Goal: Task Accomplishment & Management: Complete application form

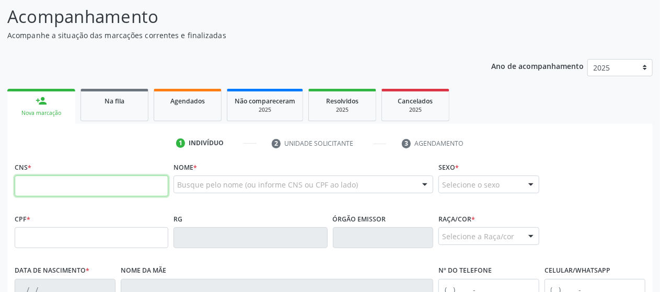
scroll to position [83, 0]
type input "787 1510 5415"
drag, startPoint x: 75, startPoint y: 188, endPoint x: 7, endPoint y: 188, distance: 67.9
paste input "672"
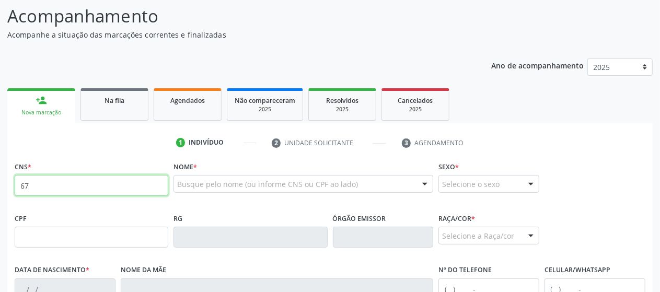
type input "6"
click at [161, 149] on ul "1 Indivíduo 2 Unidade solicitante 3 Agendamento" at bounding box center [329, 142] width 645 height 17
click at [142, 189] on input "text" at bounding box center [92, 185] width 154 height 21
paste input "704 2032 8419 8887"
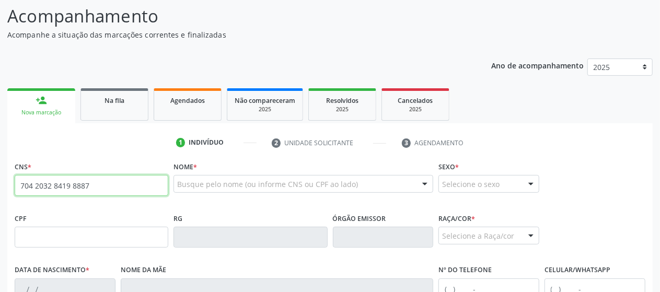
type input "704 2032 8419 8887"
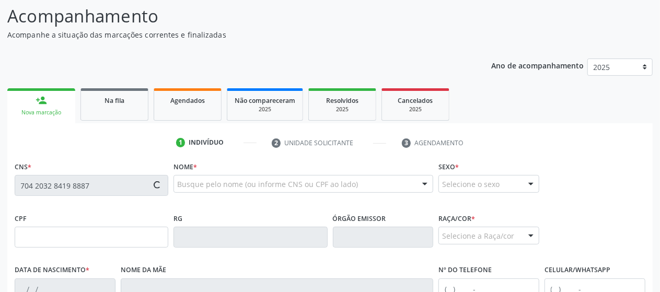
type input "787.151.054-15"
type input "1[DATE]"
type input "[PERSON_NAME]"
type input "[PHONE_NUMBER]"
type input "38"
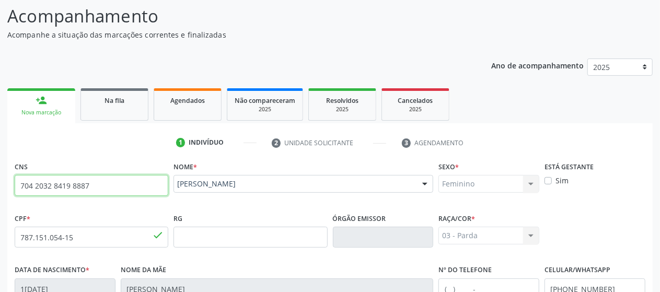
click at [142, 189] on input "704 2032 8419 8887" at bounding box center [92, 185] width 154 height 21
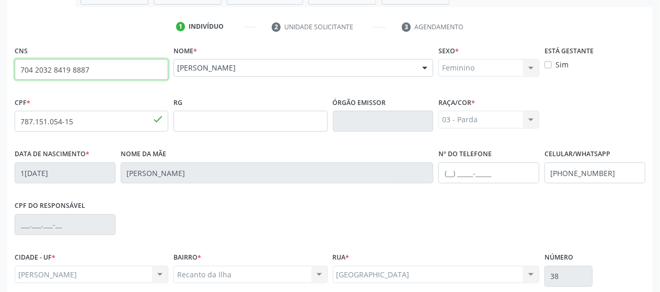
scroll to position [200, 0]
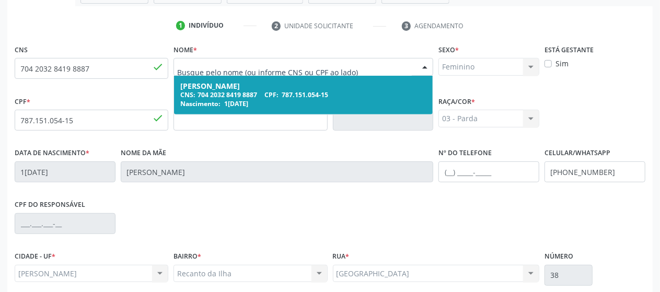
click at [385, 68] on input "text" at bounding box center [294, 72] width 235 height 21
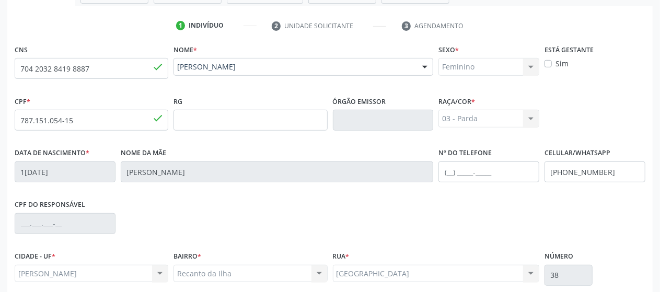
click at [317, 142] on div "RG" at bounding box center [250, 120] width 159 height 52
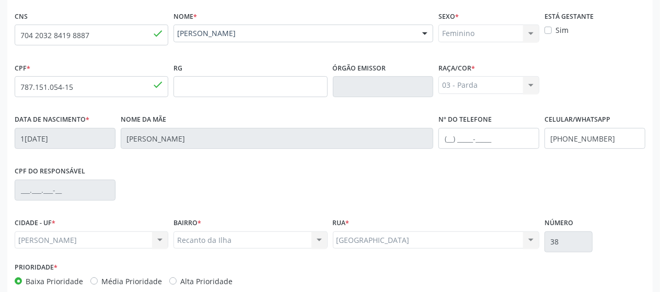
scroll to position [288, 0]
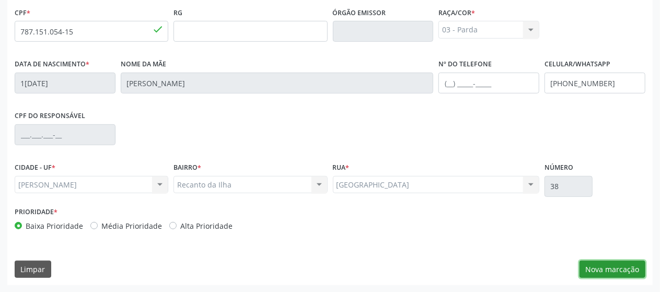
click at [597, 271] on button "Nova marcação" at bounding box center [612, 270] width 66 height 18
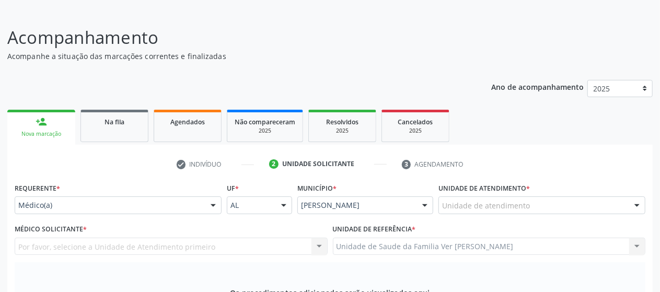
scroll to position [141, 0]
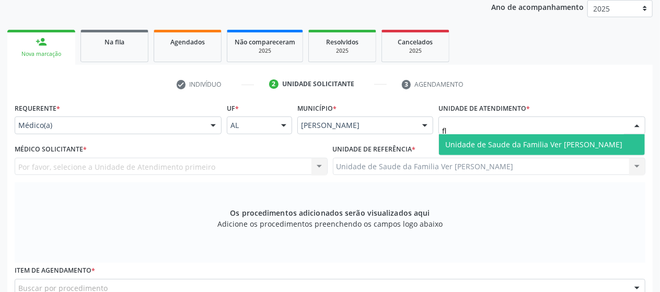
type input "fla"
click at [471, 139] on span "Unidade de Saude da Familia Ver [PERSON_NAME]" at bounding box center [533, 144] width 177 height 10
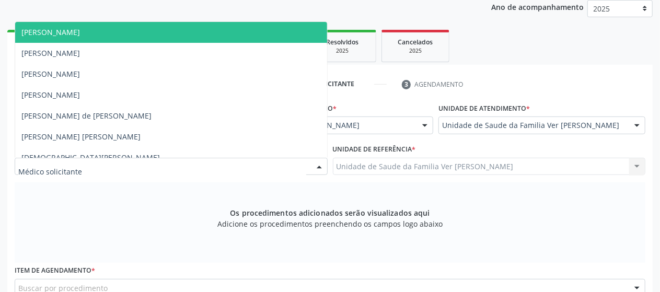
click at [144, 168] on div at bounding box center [171, 167] width 313 height 18
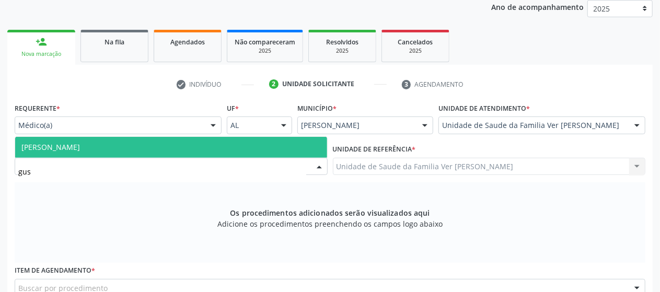
type input "gust"
click at [80, 147] on span "[PERSON_NAME]" at bounding box center [50, 147] width 59 height 10
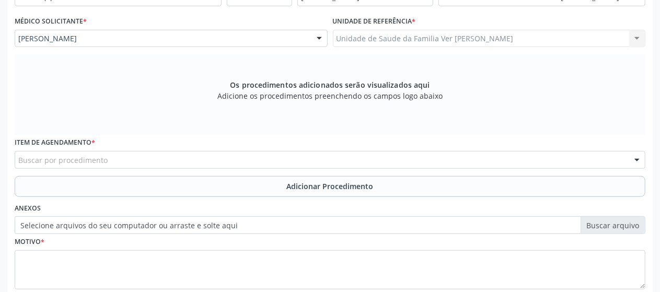
scroll to position [272, 0]
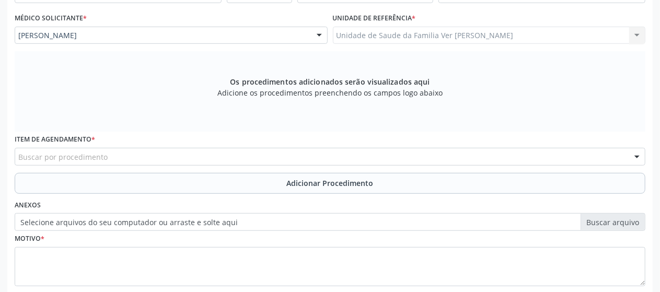
click at [294, 154] on div "Buscar por procedimento" at bounding box center [330, 157] width 630 height 18
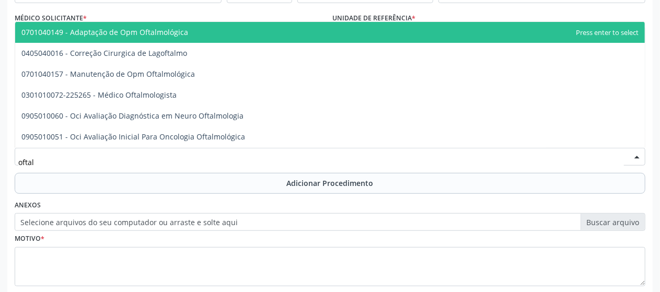
type input "oftalm"
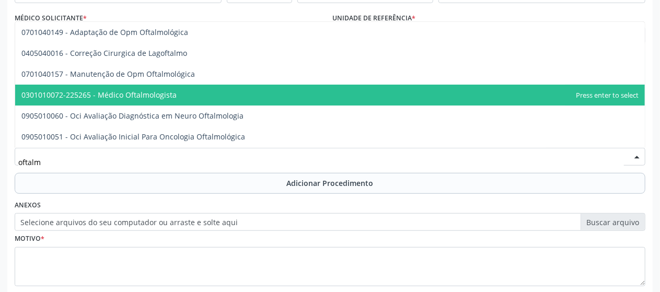
click at [194, 85] on span "0301010072-225265 - Médico Oftalmologista" at bounding box center [329, 95] width 629 height 21
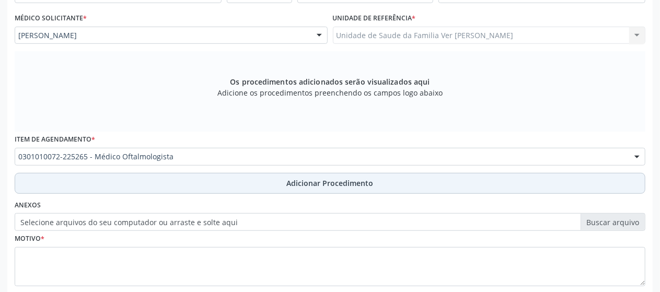
click at [310, 188] on button "Adicionar Procedimento" at bounding box center [330, 183] width 630 height 21
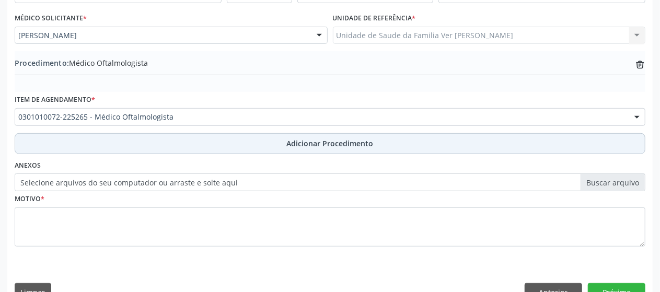
scroll to position [295, 0]
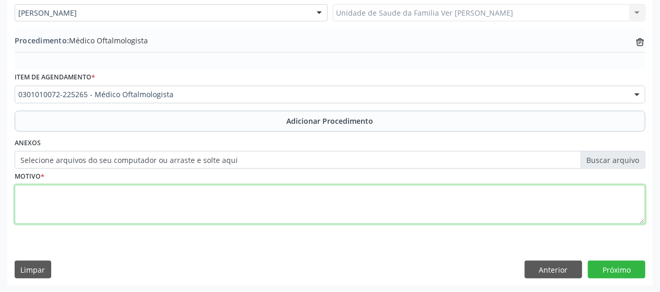
click at [337, 209] on textarea at bounding box center [330, 205] width 630 height 40
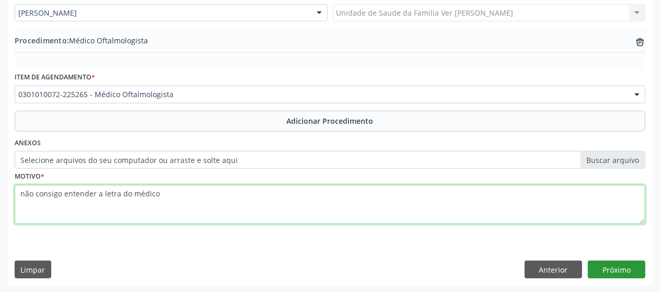
type textarea "não consigo entender a letra do médico"
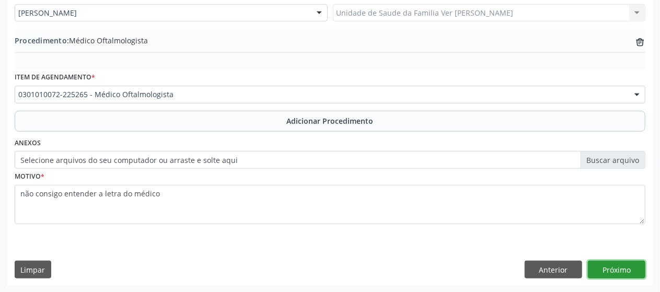
click at [625, 270] on button "Próximo" at bounding box center [616, 270] width 57 height 18
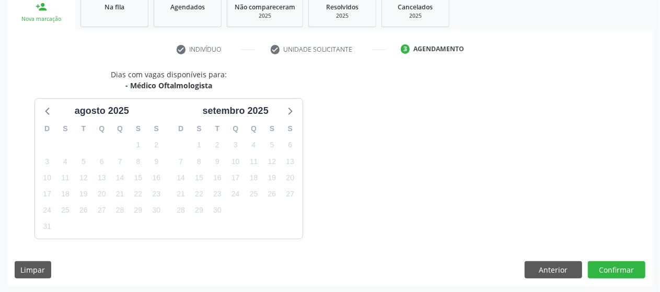
scroll to position [207, 0]
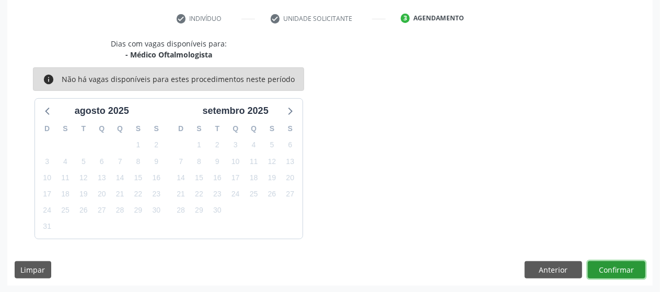
click at [598, 267] on button "Confirmar" at bounding box center [616, 270] width 57 height 18
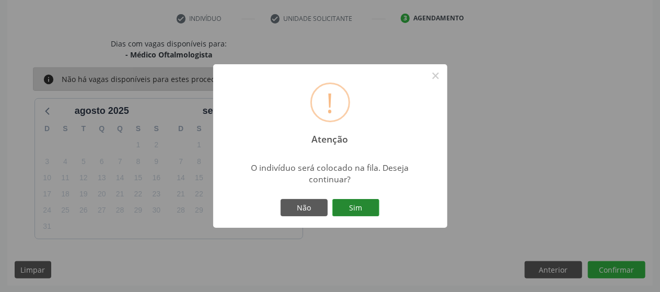
click at [357, 211] on button "Sim" at bounding box center [355, 208] width 47 height 18
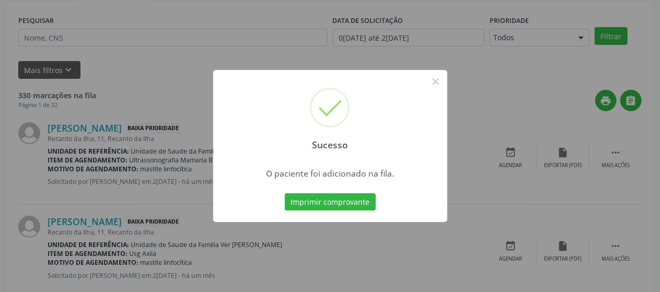
scroll to position [67, 0]
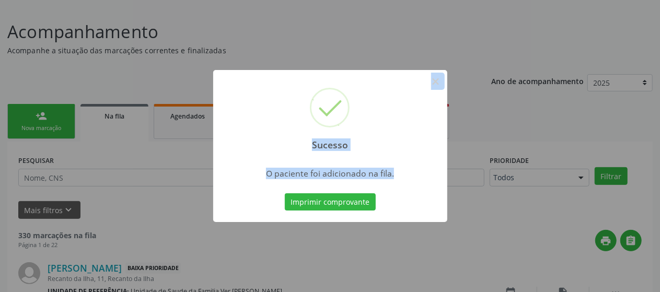
drag, startPoint x: 357, startPoint y: 211, endPoint x: 423, endPoint y: 81, distance: 144.8
click at [423, 81] on div "Sucesso × O paciente foi adicionado na fila. Imprimir comprovante Cancel" at bounding box center [330, 146] width 234 height 153
click at [439, 88] on button "×" at bounding box center [436, 82] width 18 height 18
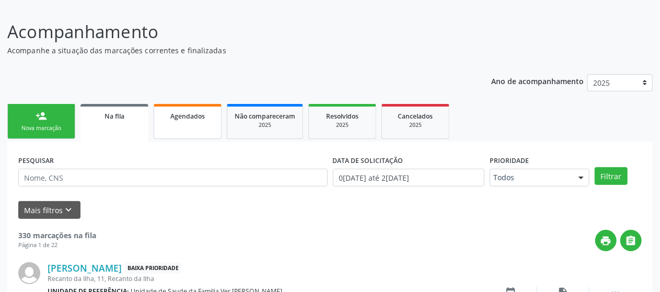
click at [202, 122] on link "Agendados" at bounding box center [188, 121] width 68 height 35
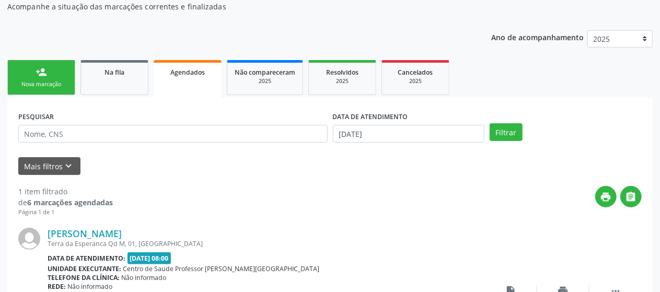
scroll to position [112, 0]
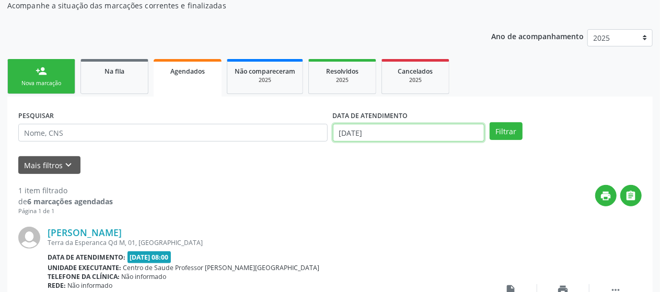
click at [425, 124] on input "[DATE]" at bounding box center [409, 133] width 152 height 18
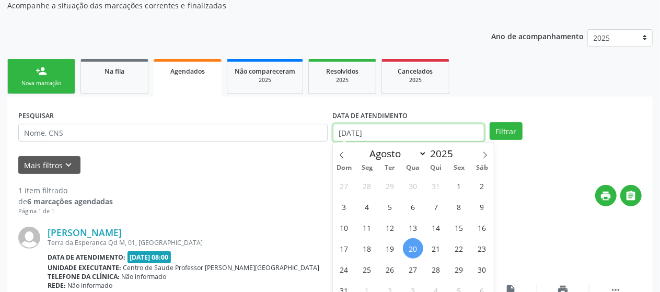
click at [425, 124] on input "[DATE]" at bounding box center [409, 133] width 152 height 18
click at [455, 194] on span "1" at bounding box center [459, 186] width 20 height 20
type input "0[DATE]"
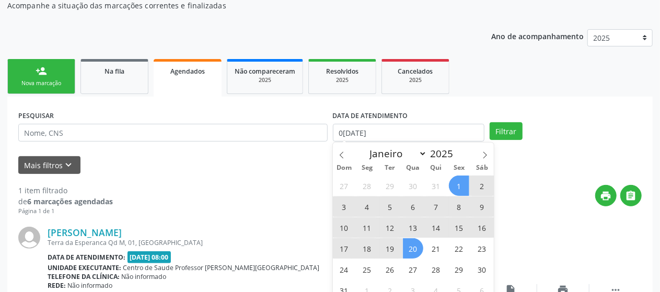
click at [415, 242] on span "20" at bounding box center [413, 248] width 20 height 20
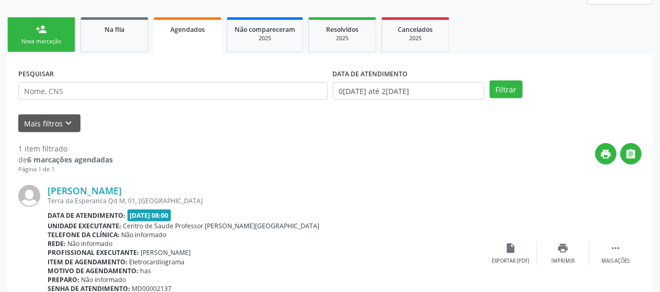
scroll to position [212, 0]
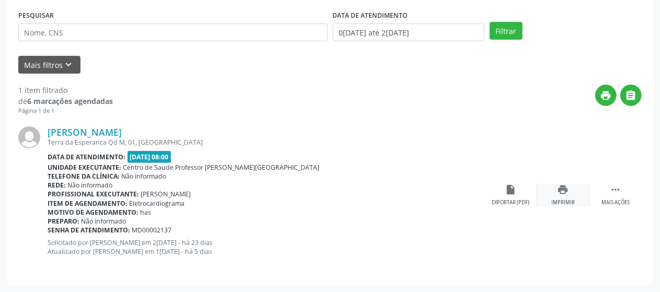
click at [565, 192] on icon "print" at bounding box center [562, 189] width 11 height 11
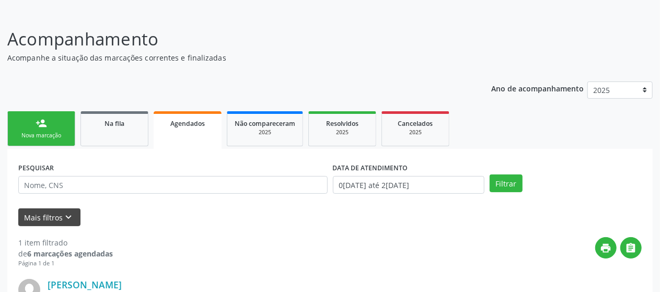
scroll to position [59, 0]
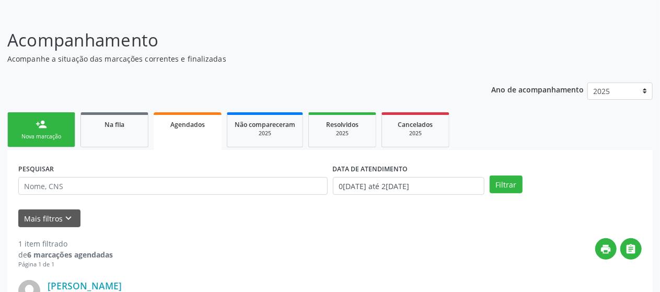
click at [31, 128] on link "person_add Nova marcação" at bounding box center [41, 129] width 68 height 35
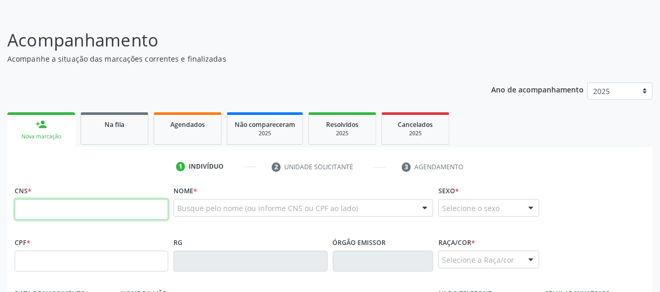
click at [54, 211] on input "text" at bounding box center [92, 209] width 154 height 21
paste input "704 2032 8419 8887"
type input "704 2032 8419 8887"
type input "787.151.054-15"
type input "1[DATE]"
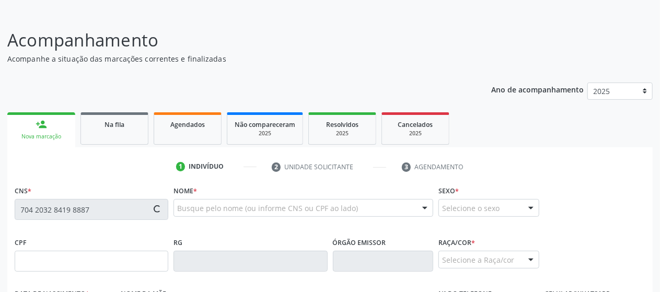
type input "[PERSON_NAME]"
type input "[PHONE_NUMBER]"
type input "38"
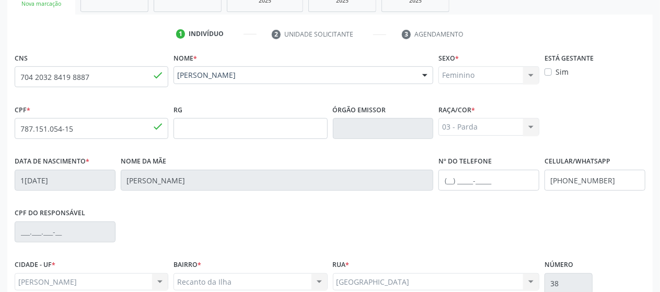
scroll to position [288, 0]
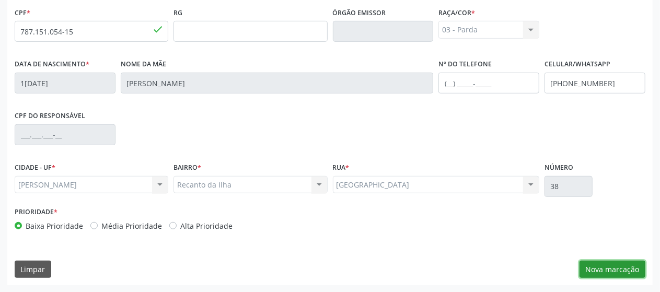
click at [627, 262] on button "Nova marcação" at bounding box center [612, 270] width 66 height 18
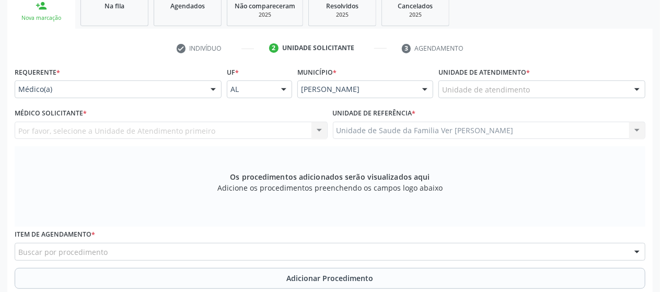
scroll to position [177, 0]
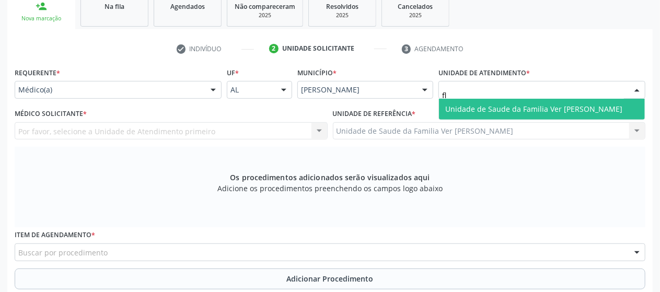
type input "fla"
click at [473, 101] on span "Unidade de Saude da Familia Ver [PERSON_NAME]" at bounding box center [542, 109] width 206 height 21
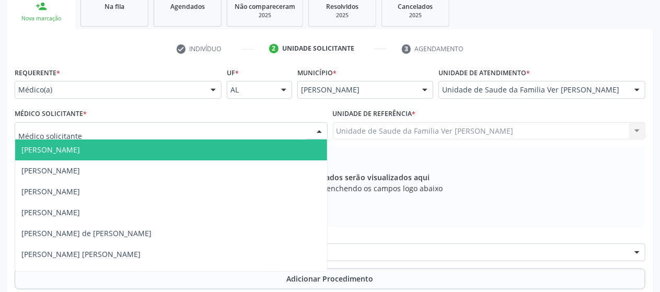
click at [199, 135] on div at bounding box center [171, 131] width 313 height 18
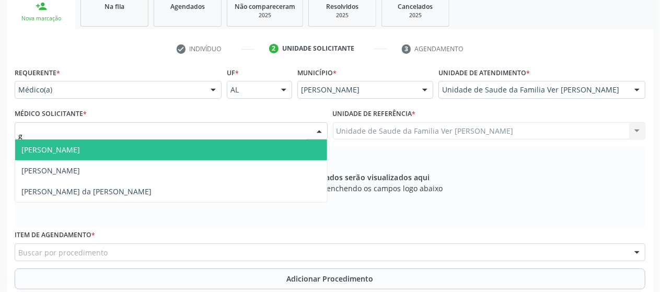
type input "gu"
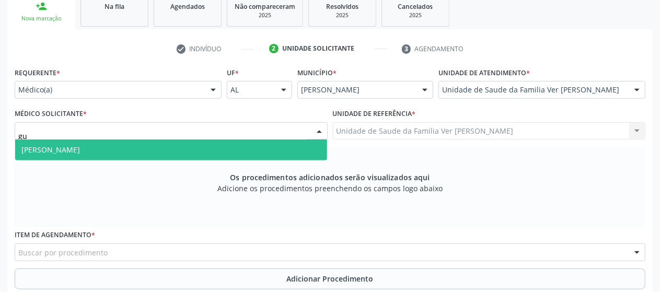
click at [196, 146] on span "[PERSON_NAME]" at bounding box center [171, 149] width 312 height 21
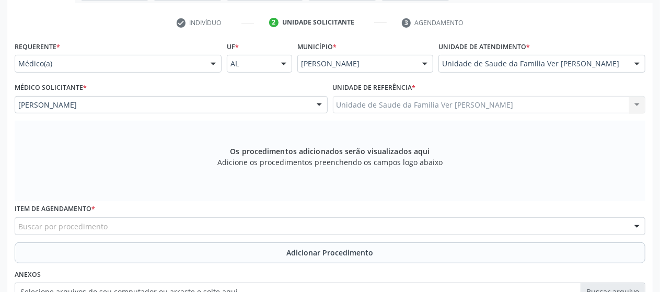
scroll to position [204, 0]
click at [131, 229] on div "Buscar por procedimento" at bounding box center [330, 225] width 630 height 18
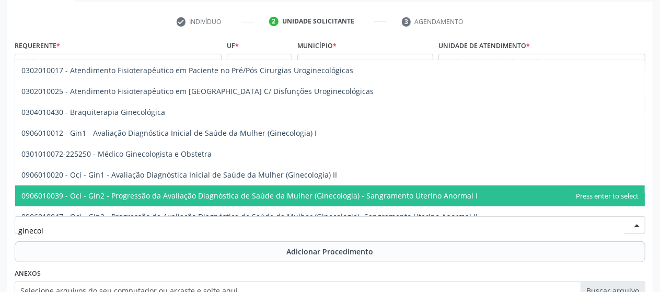
type input "ginecolo"
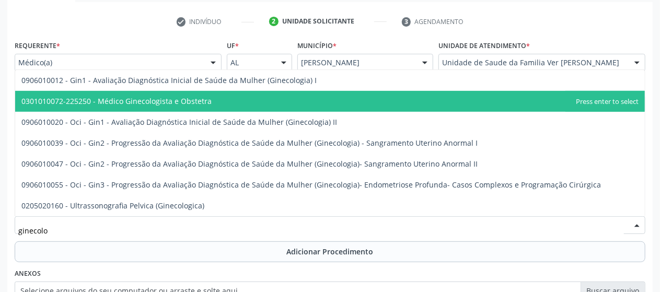
click at [167, 108] on span "0301010072-225250 - Médico Ginecologista e Obstetra" at bounding box center [329, 101] width 629 height 21
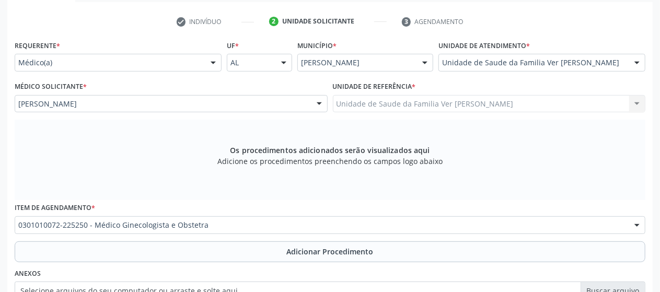
scroll to position [233, 0]
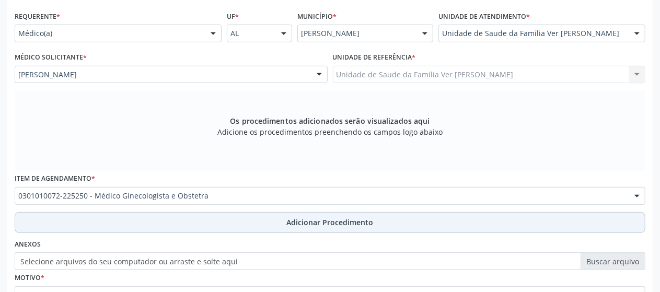
click at [229, 220] on button "Adicionar Procedimento" at bounding box center [330, 222] width 630 height 21
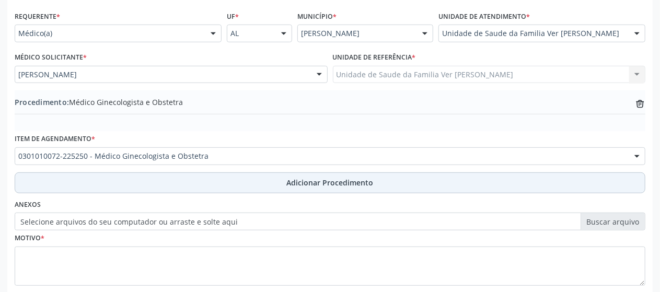
scroll to position [295, 0]
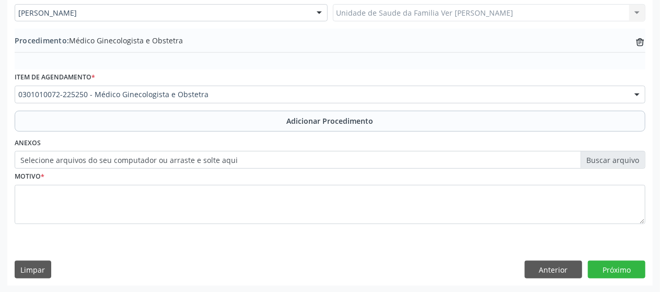
click at [603, 178] on div "Motivo *" at bounding box center [330, 196] width 630 height 55
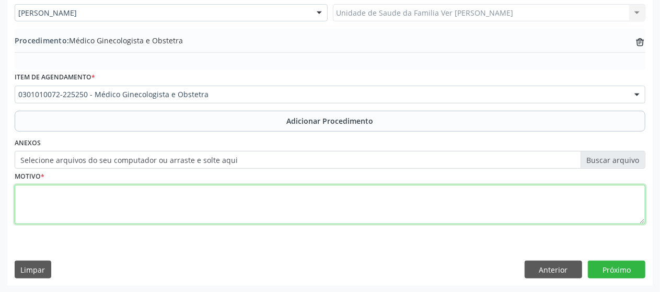
click at [360, 200] on textarea at bounding box center [330, 205] width 630 height 40
type textarea "climatério"
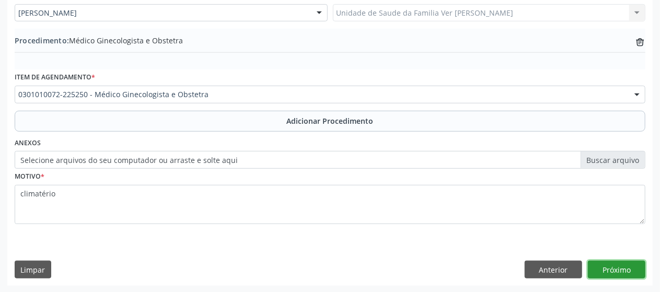
click at [610, 269] on button "Próximo" at bounding box center [616, 270] width 57 height 18
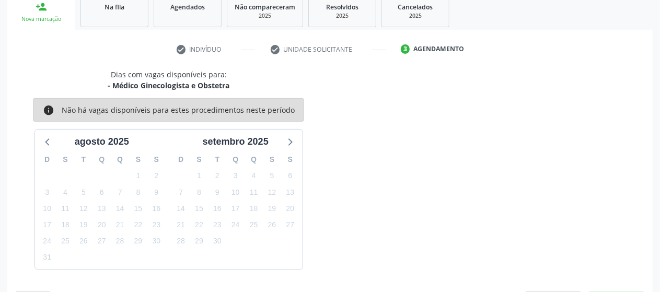
scroll to position [207, 0]
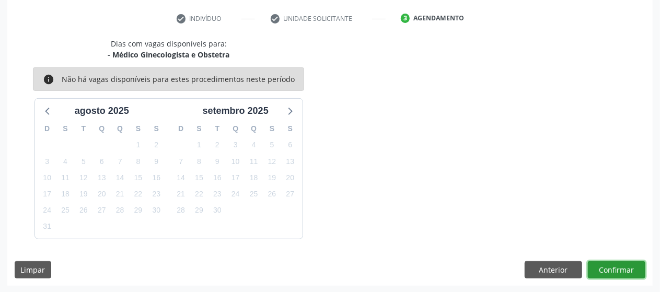
click at [610, 269] on button "Confirmar" at bounding box center [616, 270] width 57 height 18
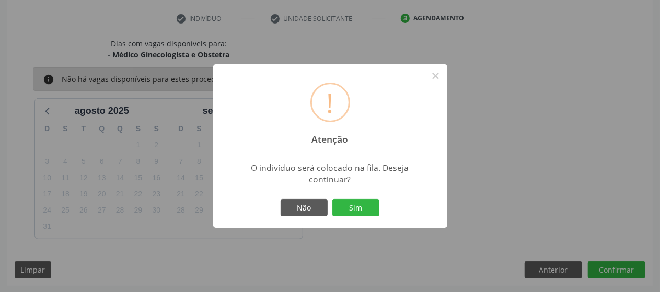
click at [371, 198] on div "Não Sim" at bounding box center [329, 208] width 103 height 22
click at [368, 204] on button "Sim" at bounding box center [355, 208] width 47 height 18
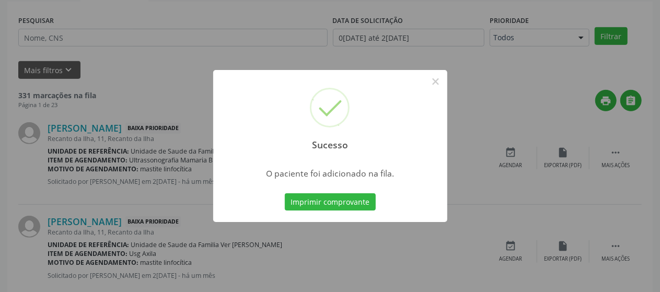
scroll to position [67, 0]
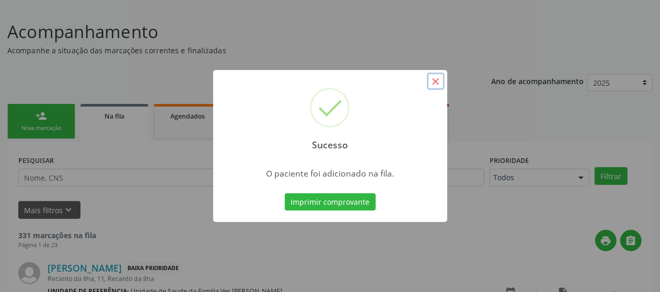
click at [436, 82] on button "×" at bounding box center [436, 82] width 18 height 18
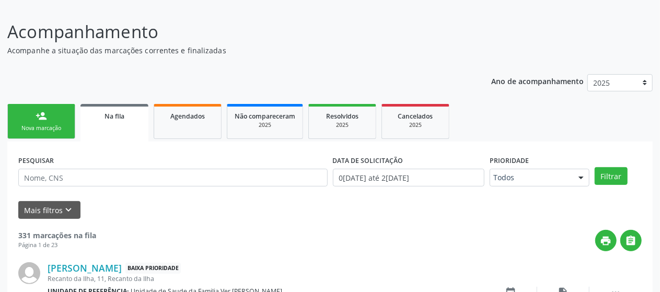
click at [49, 116] on link "person_add Nova marcação" at bounding box center [41, 121] width 68 height 35
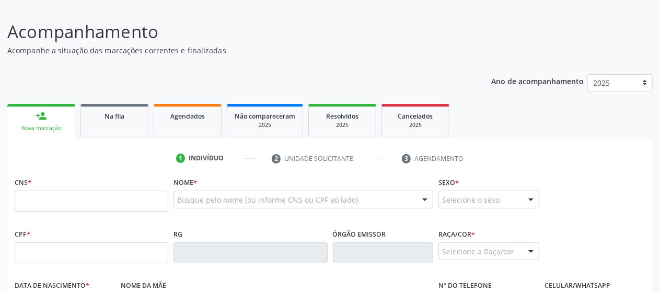
click at [31, 130] on div "Nova marcação" at bounding box center [41, 128] width 53 height 8
click at [75, 198] on input "text" at bounding box center [92, 201] width 154 height 21
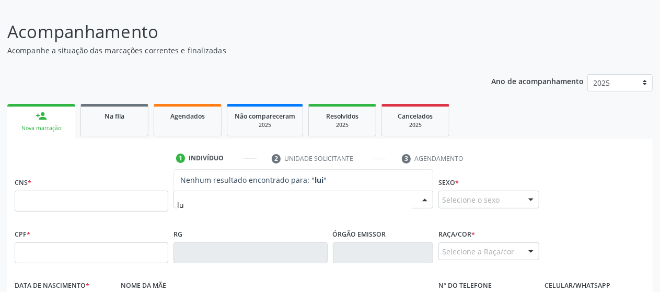
type input "l"
type input "L"
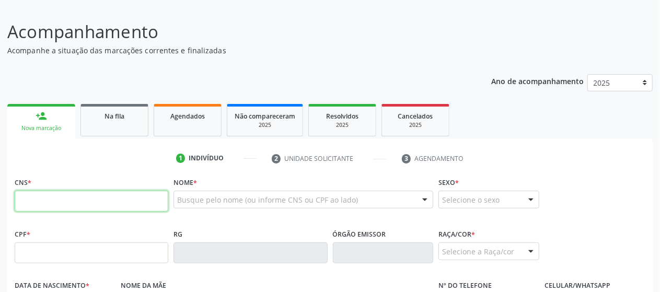
click at [114, 199] on input "text" at bounding box center [92, 201] width 154 height 21
paste input "707 4090 6100 9977"
type input "707 4090 6100 9977"
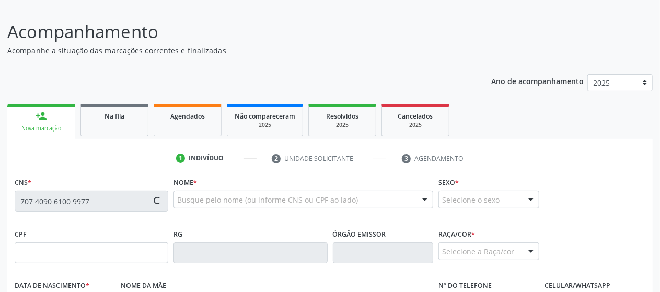
type input "179.179.044-58"
type input "1[DATE]"
type input "[PERSON_NAME]"
type input "[PHONE_NUMBER]"
type input "07"
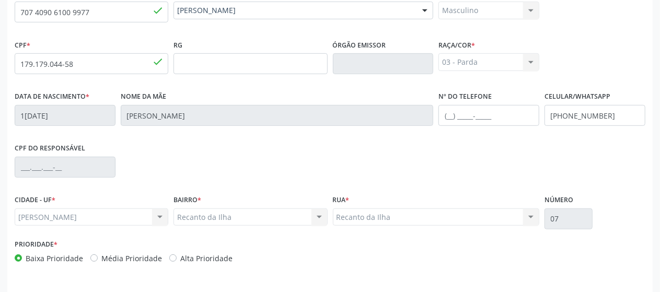
scroll to position [288, 0]
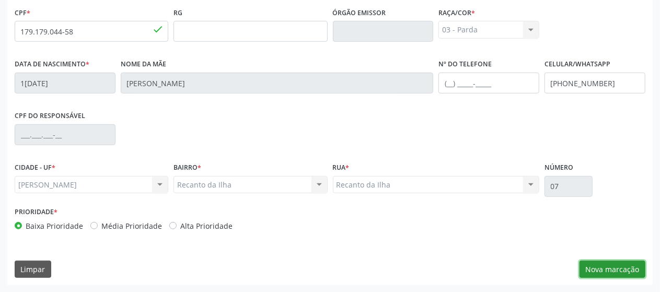
click at [610, 269] on button "Nova marcação" at bounding box center [612, 270] width 66 height 18
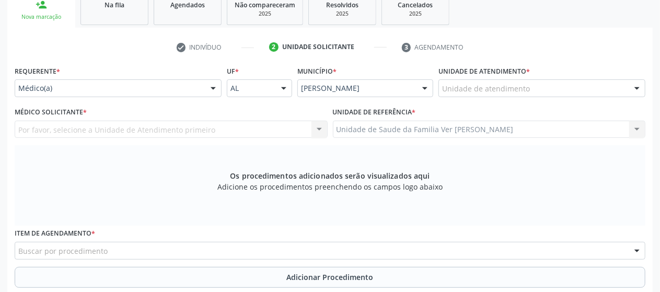
scroll to position [178, 0]
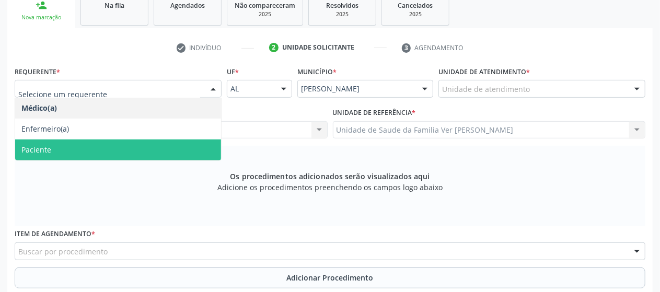
click at [124, 150] on span "Paciente" at bounding box center [118, 149] width 206 height 21
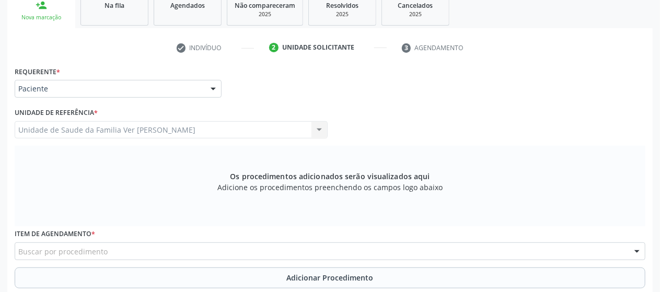
scroll to position [223, 0]
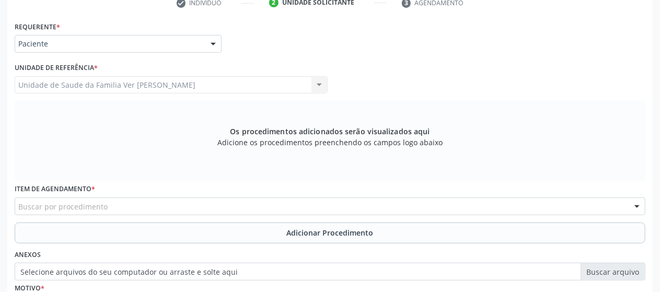
click at [119, 208] on div "Buscar por procedimento" at bounding box center [330, 206] width 630 height 18
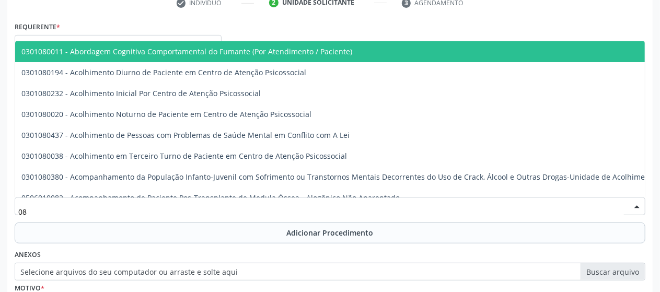
type input "0"
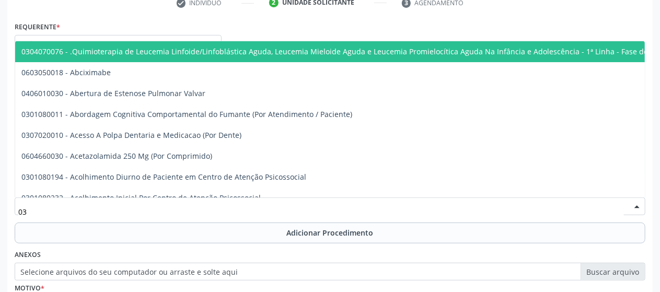
type input "0"
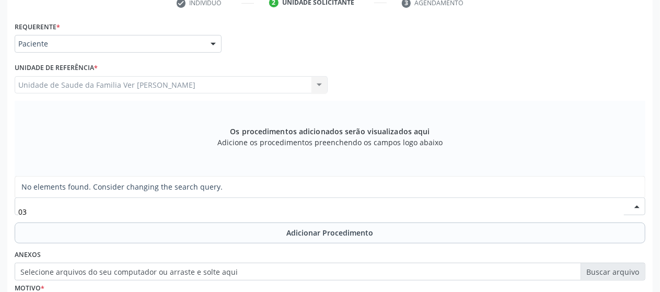
type input "0"
type input "profissiona"
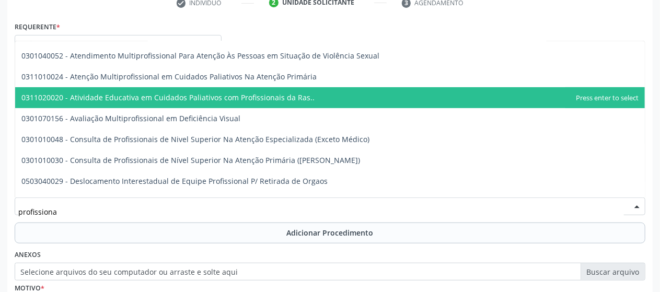
scroll to position [163, 0]
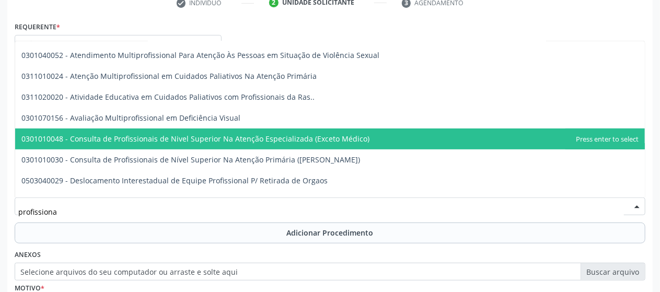
click at [153, 142] on span "0301010048 - Consulta de Profissionais de Nivel Superior Na Atenção Especializa…" at bounding box center [195, 139] width 348 height 10
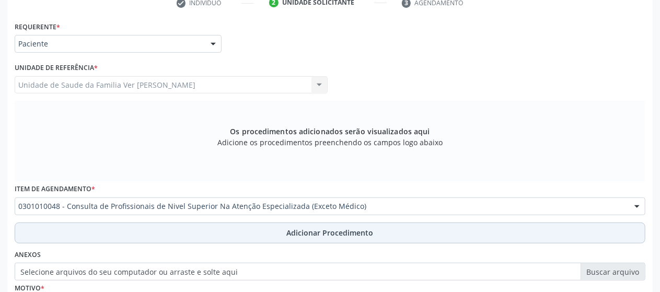
click at [283, 238] on button "Adicionar Procedimento" at bounding box center [330, 233] width 630 height 21
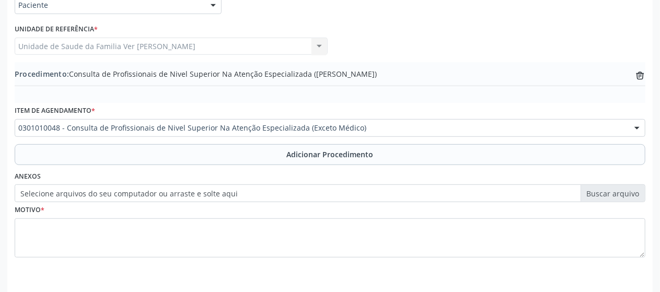
scroll to position [262, 0]
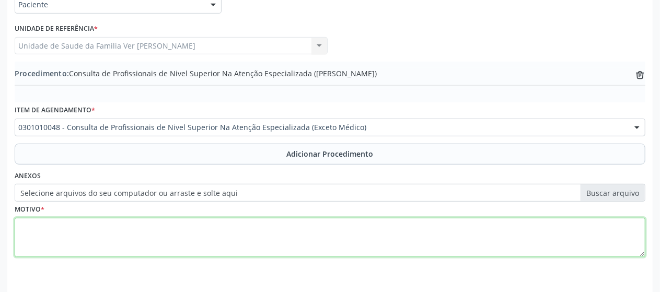
click at [62, 226] on textarea at bounding box center [330, 238] width 630 height 40
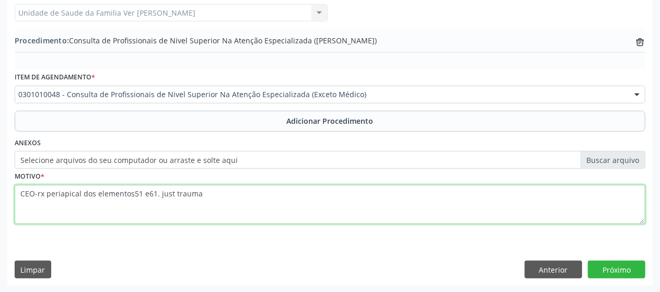
type textarea "CEO-rx periapical dos elementos51 e61. just trauma"
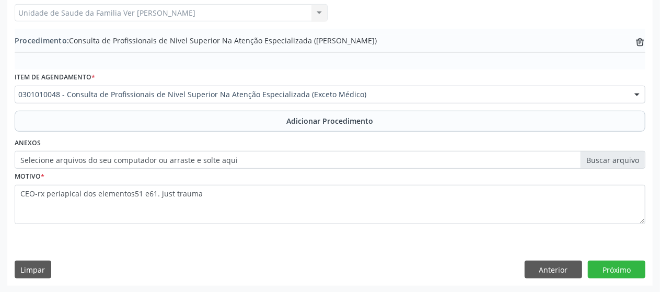
click at [595, 254] on div "Requerente * Paciente Médico(a) Enfermeiro(a) Paciente Nenhum resultado encontr…" at bounding box center [329, 116] width 645 height 338
click at [600, 263] on button "Próximo" at bounding box center [616, 270] width 57 height 18
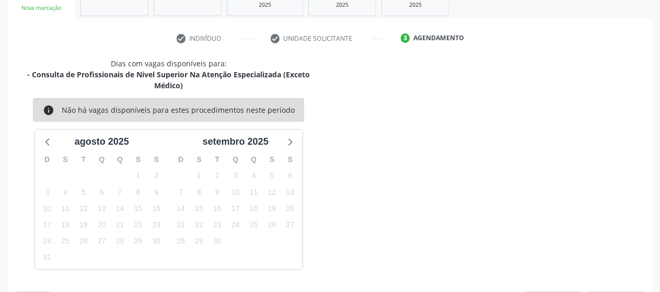
scroll to position [217, 0]
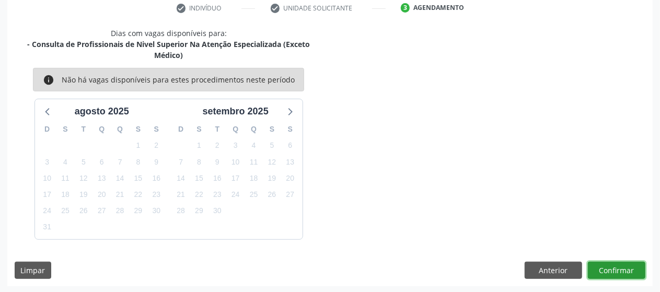
click at [607, 267] on button "Confirmar" at bounding box center [616, 271] width 57 height 18
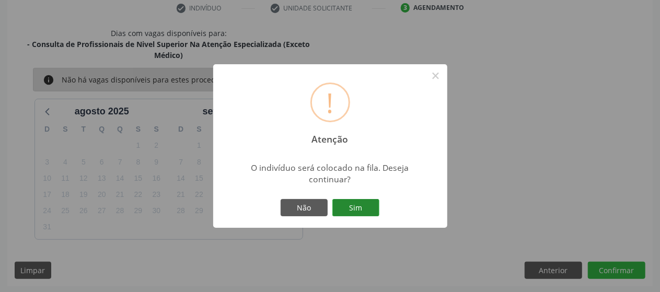
click at [357, 204] on button "Sim" at bounding box center [355, 208] width 47 height 18
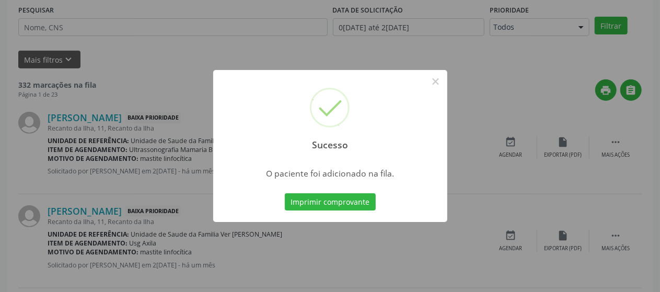
scroll to position [67, 0]
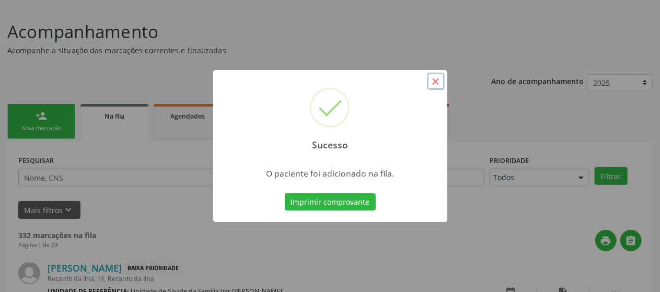
click at [439, 87] on button "×" at bounding box center [436, 82] width 18 height 18
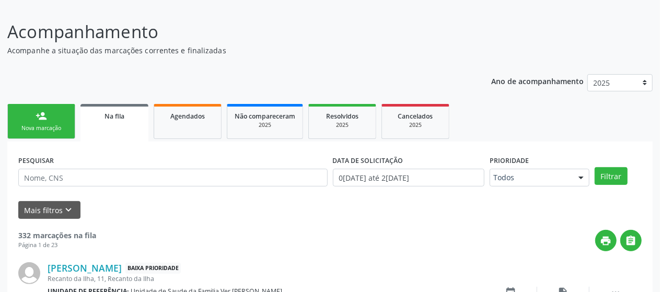
click at [15, 131] on link "person_add Nova marcação" at bounding box center [41, 121] width 68 height 35
click at [47, 131] on div "Nova marcação" at bounding box center [41, 128] width 52 height 8
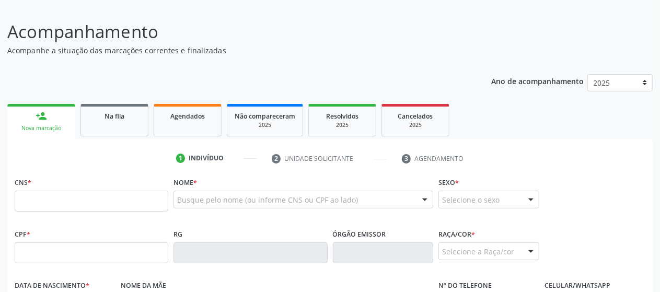
click at [66, 164] on ul "1 Indivíduo 2 Unidade solicitante 3 Agendamento" at bounding box center [329, 158] width 645 height 17
click at [119, 191] on input "text" at bounding box center [92, 201] width 154 height 21
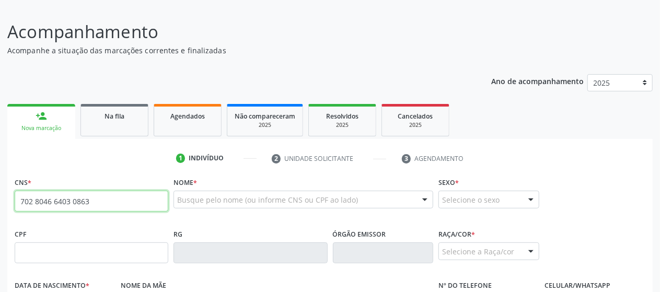
type input "702 8046 6403 0863"
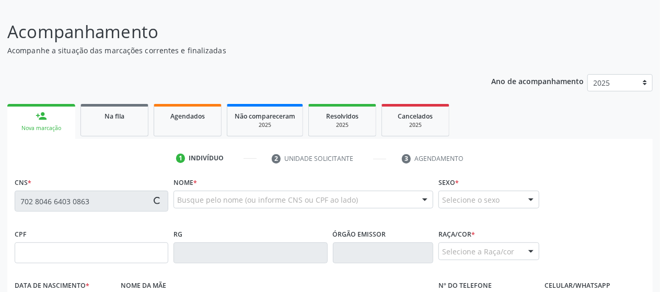
type input "2[DATE]"
type input "[PHONE_NUMBER]"
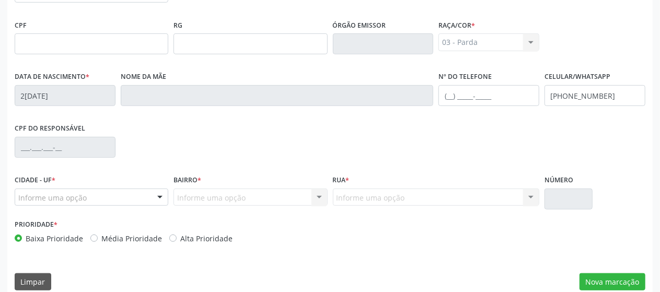
scroll to position [288, 0]
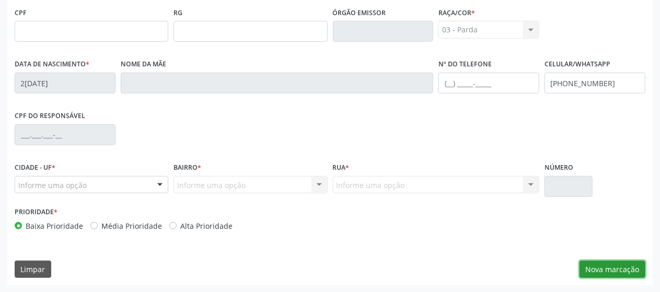
click at [598, 268] on button "Nova marcação" at bounding box center [612, 270] width 66 height 18
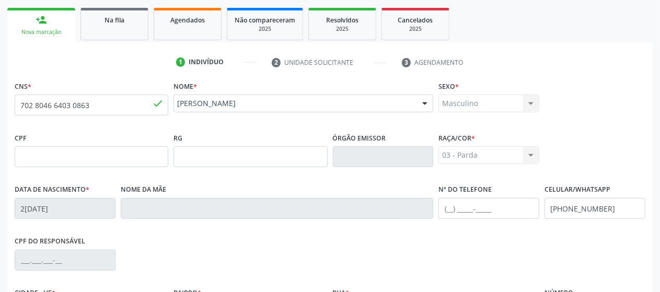
scroll to position [162, 0]
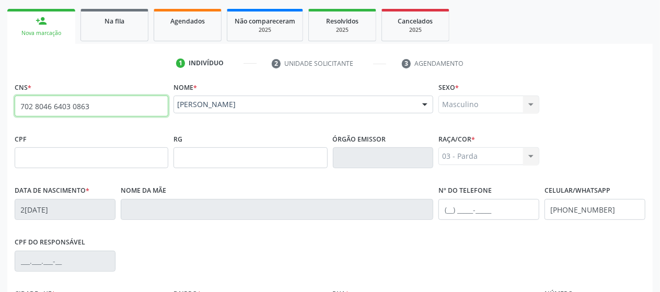
drag, startPoint x: 103, startPoint y: 106, endPoint x: 18, endPoint y: 106, distance: 84.6
click at [18, 106] on input "702 8046 6403 0863" at bounding box center [92, 106] width 154 height 21
type input "706 3027 8590 9373"
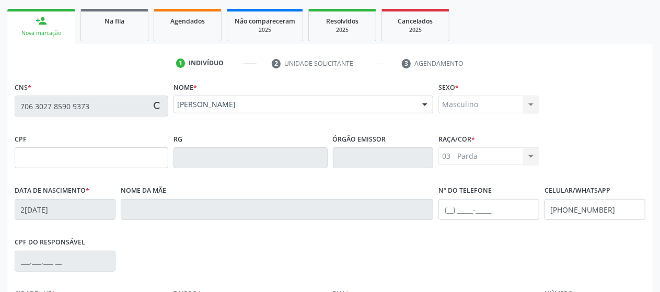
type input "180.041.554-05"
type input "[DATE]"
type input "[PERSON_NAME]"
type input "[PHONE_NUMBER]"
type input "10 a"
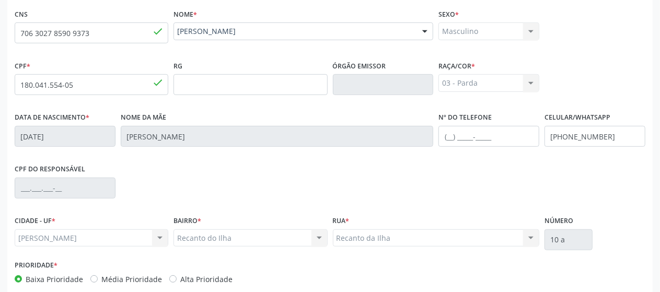
scroll to position [288, 0]
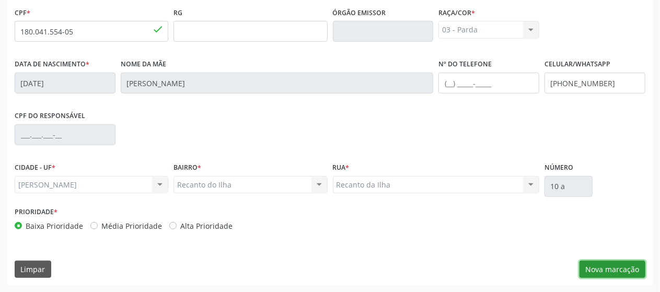
click at [597, 271] on button "Nova marcação" at bounding box center [612, 270] width 66 height 18
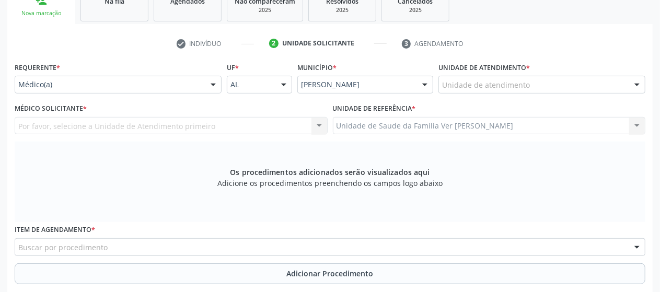
scroll to position [180, 0]
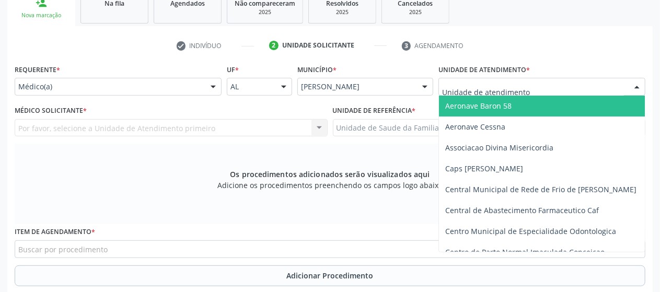
click at [495, 94] on div at bounding box center [541, 87] width 207 height 18
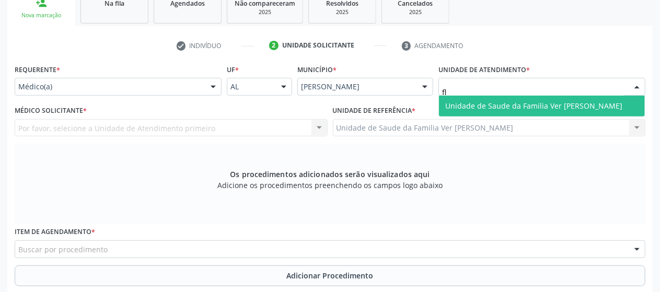
type input "fla"
click at [483, 109] on span "Unidade de Saude da Familia Ver [PERSON_NAME]" at bounding box center [533, 106] width 177 height 10
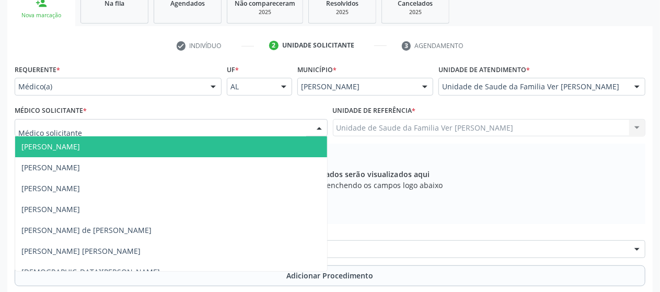
click at [266, 127] on div at bounding box center [171, 128] width 313 height 18
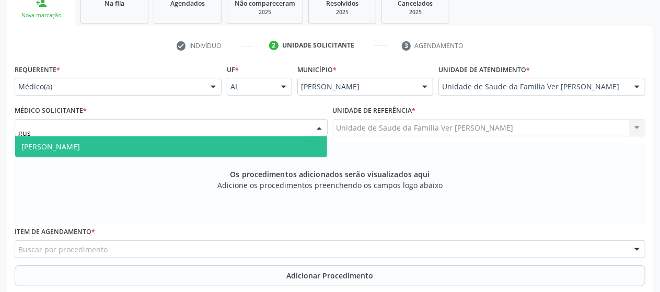
type input "gust"
click at [238, 146] on span "[PERSON_NAME]" at bounding box center [171, 146] width 312 height 21
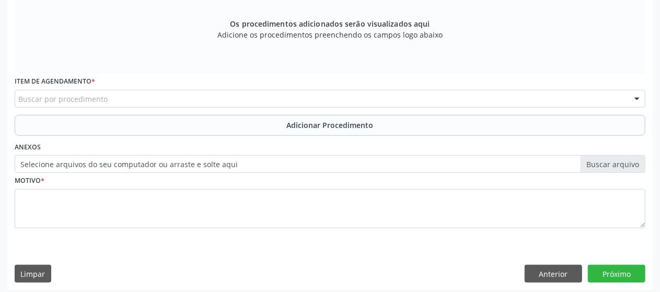
scroll to position [333, 0]
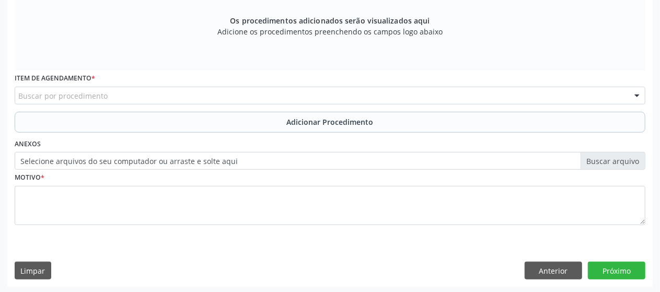
click at [158, 95] on div "Buscar por procedimento" at bounding box center [330, 96] width 630 height 18
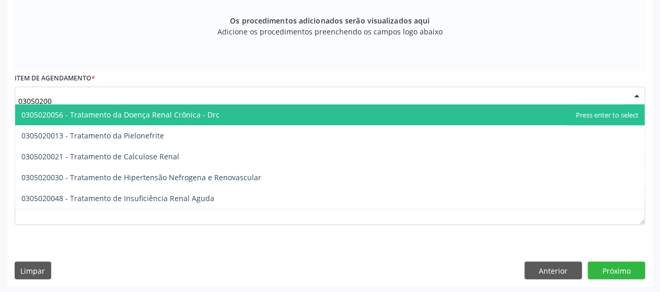
scroll to position [334, 0]
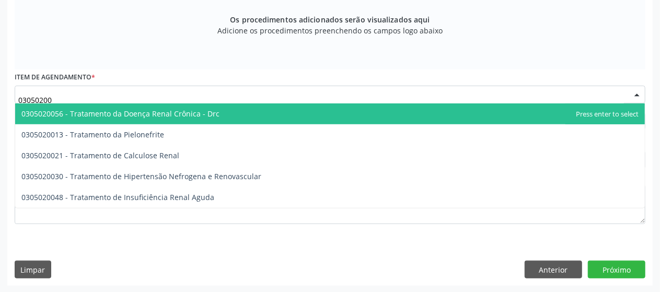
click at [86, 95] on input "03050200" at bounding box center [320, 99] width 605 height 21
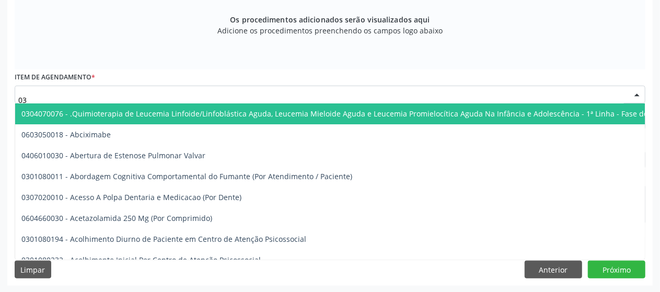
type input "0"
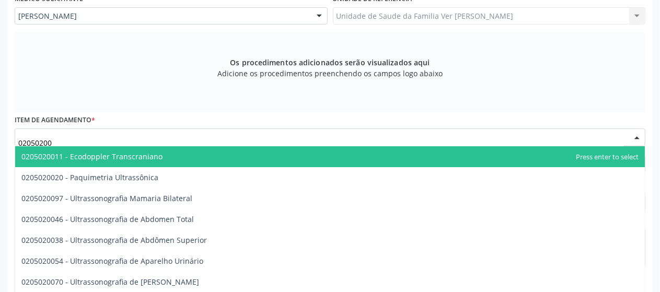
scroll to position [263, 0]
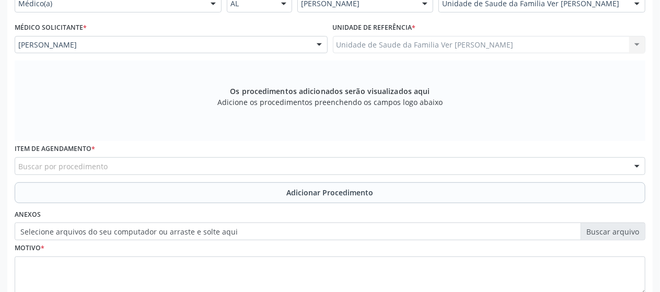
click at [141, 160] on div "Buscar por procedimento" at bounding box center [330, 166] width 630 height 18
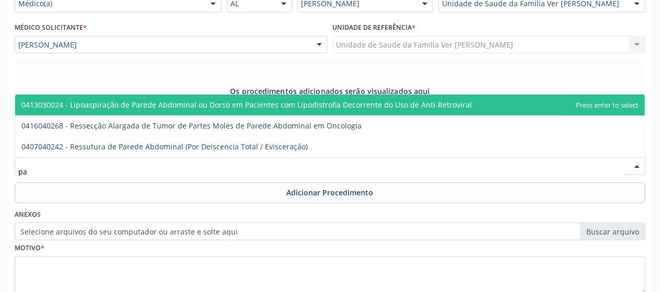
type input "p"
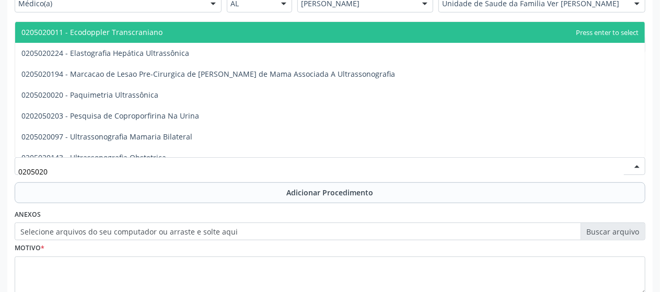
type input "02050200"
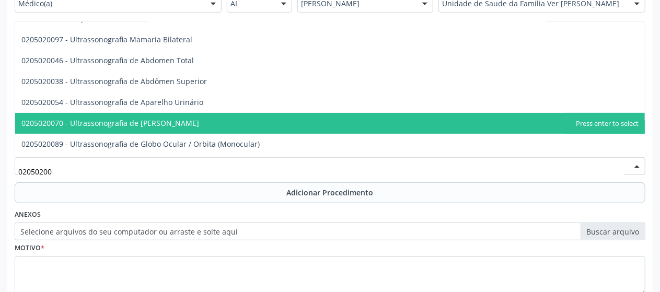
scroll to position [32, 0]
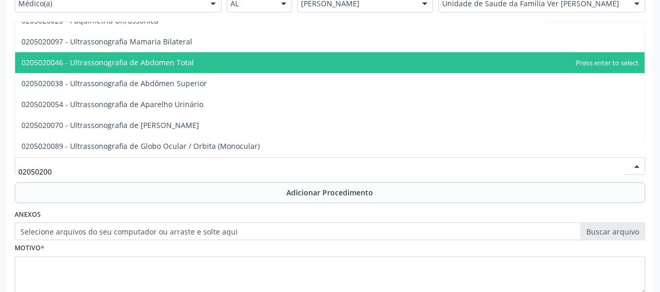
click at [164, 54] on span "0205020046 - Ultrassonografia de Abdomen Total" at bounding box center [329, 62] width 629 height 21
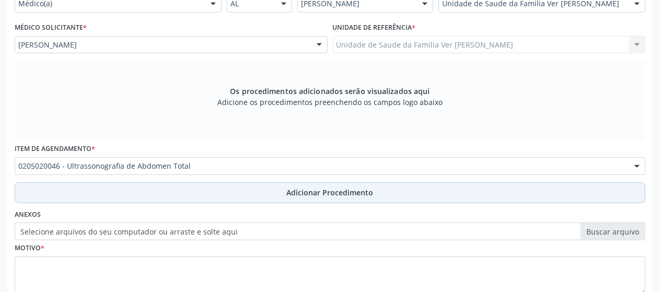
click at [284, 191] on button "Adicionar Procedimento" at bounding box center [330, 192] width 630 height 21
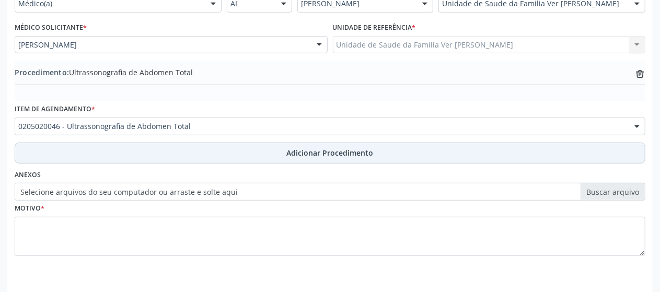
scroll to position [295, 0]
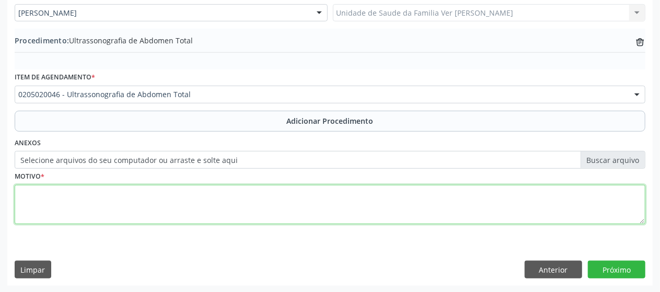
click at [196, 194] on textarea at bounding box center [330, 205] width 630 height 40
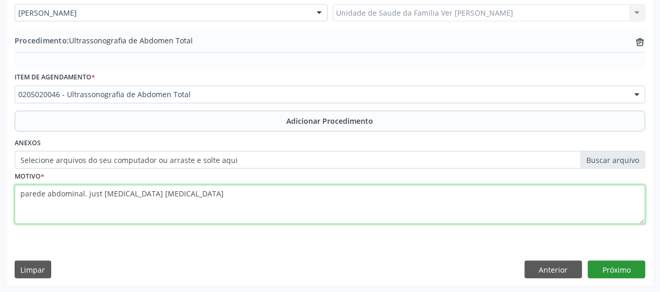
type textarea "parede abdominal. just [MEDICAL_DATA] [MEDICAL_DATA]"
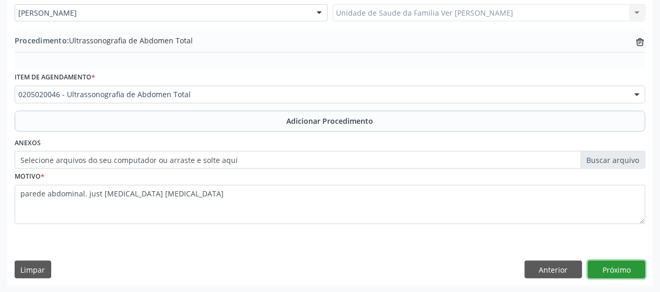
click at [628, 269] on button "Próximo" at bounding box center [616, 270] width 57 height 18
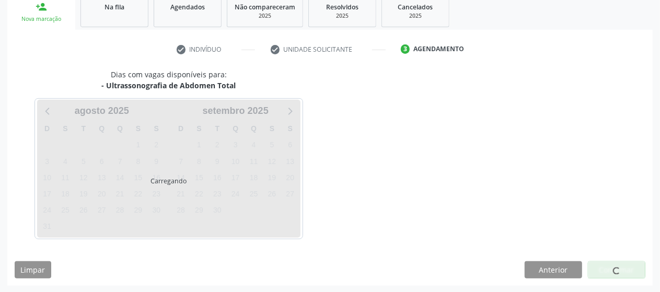
scroll to position [207, 0]
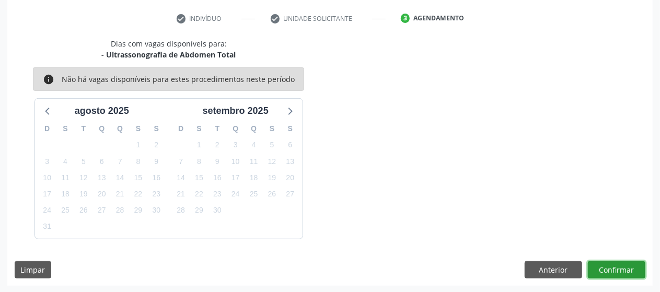
click at [625, 269] on button "Confirmar" at bounding box center [616, 270] width 57 height 18
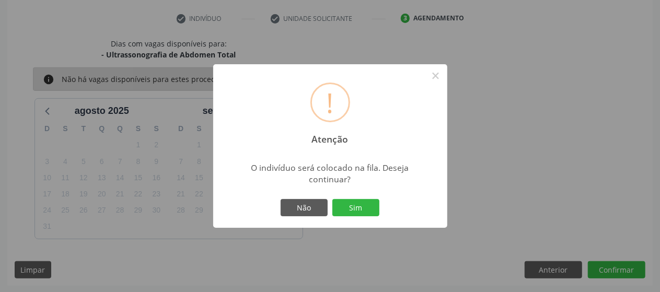
click at [625, 269] on div "! Atenção × O indivíduo será colocado na fila. Deseja continuar? Não Sim" at bounding box center [330, 146] width 660 height 292
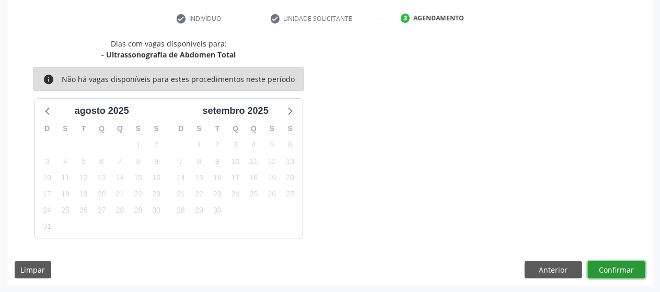
click at [625, 269] on button "Confirmar" at bounding box center [616, 270] width 57 height 18
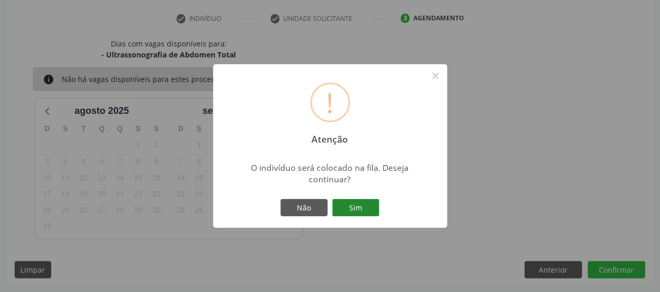
click at [354, 212] on button "Sim" at bounding box center [355, 208] width 47 height 18
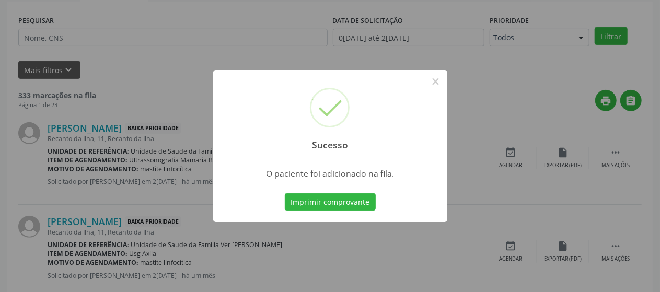
scroll to position [67, 0]
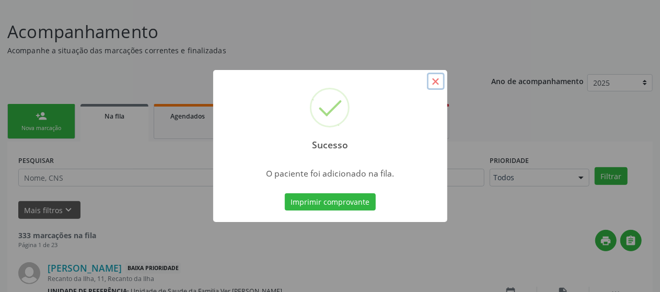
click at [436, 80] on button "×" at bounding box center [436, 82] width 18 height 18
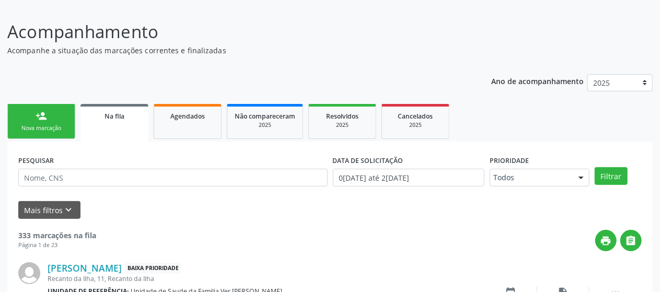
click at [40, 118] on div "person_add" at bounding box center [41, 115] width 11 height 11
click at [47, 130] on div "Nova marcação" at bounding box center [41, 128] width 52 height 8
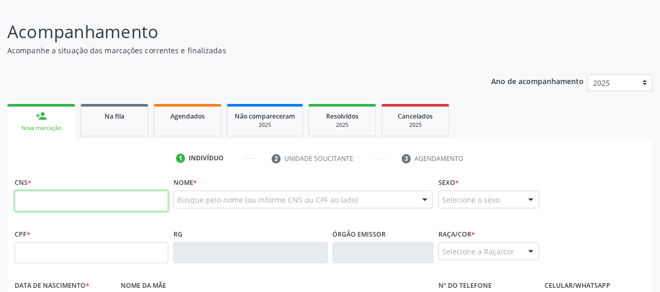
click at [53, 209] on input "text" at bounding box center [92, 201] width 154 height 21
paste input "705 6084 8800 4710"
type input "705 6084 8800 4710"
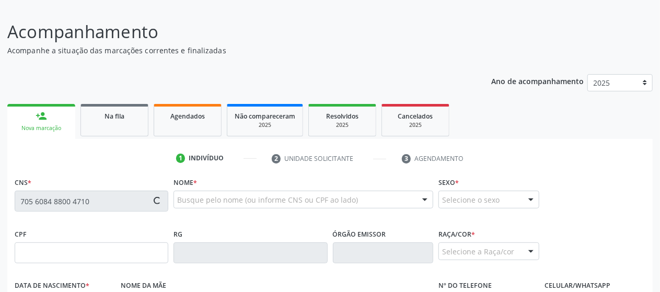
type input "059.662.514-60"
type input "0[DATE]"
type input "[PERSON_NAME] da Conceição"
type input "[PHONE_NUMBER]"
type input "06"
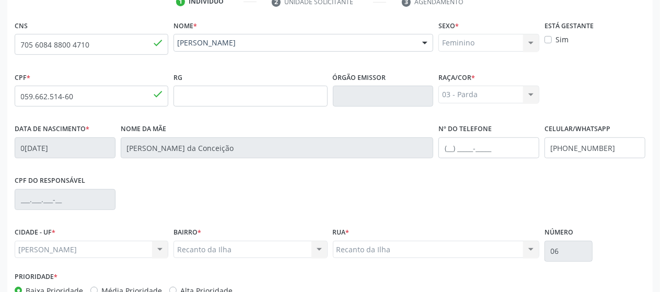
scroll to position [288, 0]
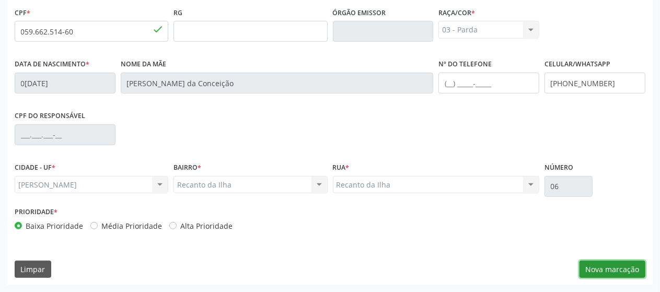
click at [603, 272] on button "Nova marcação" at bounding box center [612, 270] width 66 height 18
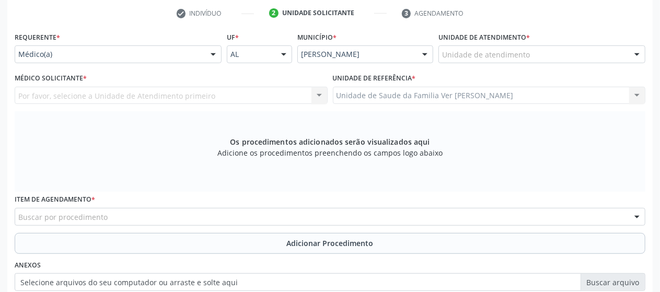
scroll to position [211, 0]
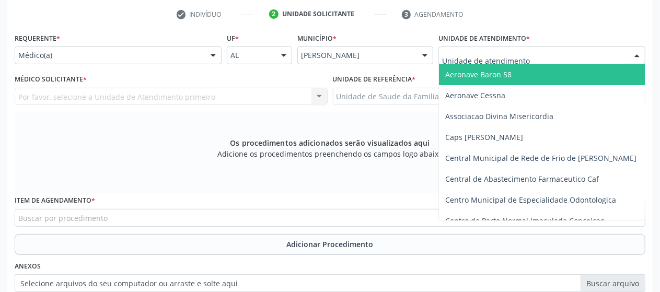
click at [531, 53] on div at bounding box center [541, 55] width 207 height 18
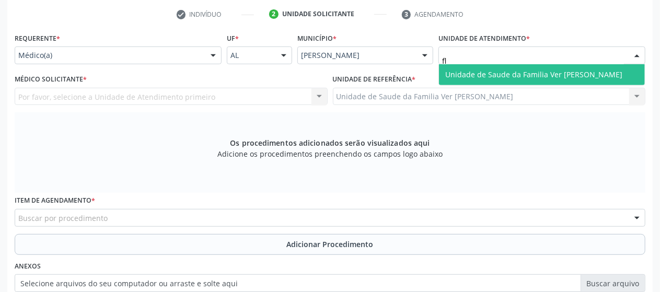
type input "fla"
click at [517, 75] on span "Unidade de Saude da Familia Ver [PERSON_NAME]" at bounding box center [533, 74] width 177 height 10
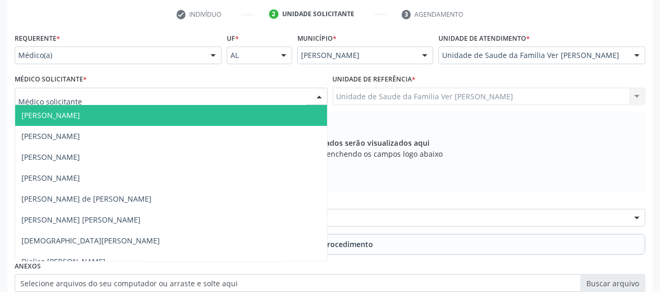
click at [200, 102] on div at bounding box center [171, 97] width 313 height 18
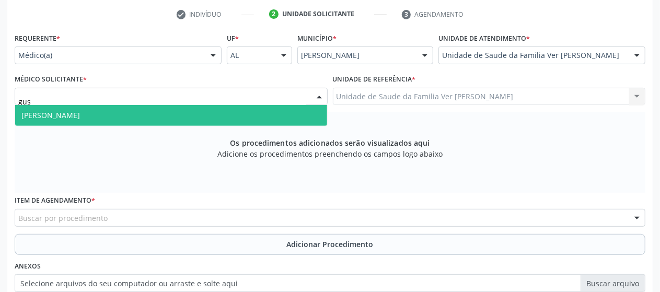
type input "gust"
click at [198, 115] on span "[PERSON_NAME]" at bounding box center [171, 115] width 312 height 21
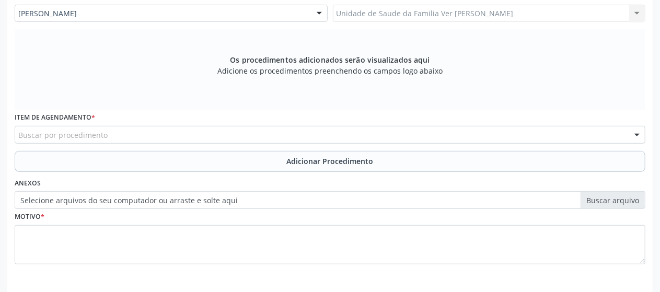
scroll to position [295, 0]
click at [100, 139] on div "Buscar por procedimento" at bounding box center [330, 134] width 630 height 18
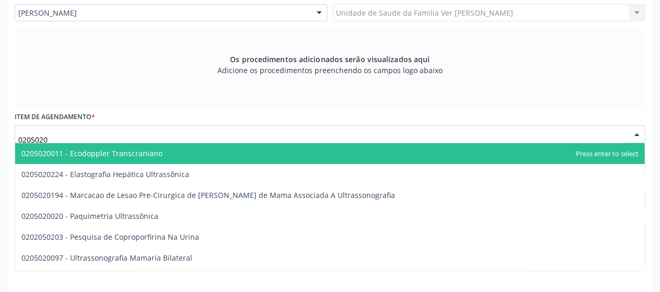
type input "02050200"
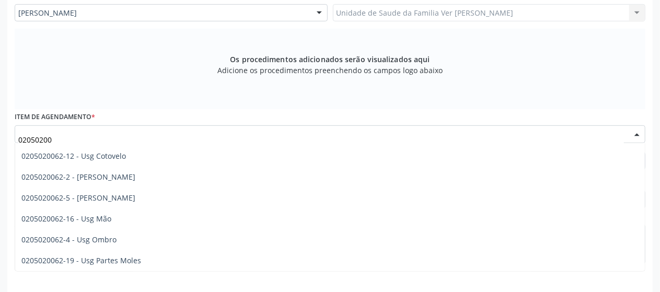
scroll to position [0, 0]
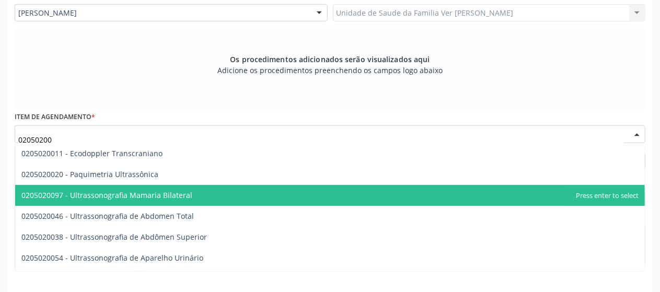
click at [171, 198] on span "0205020097 - Ultrassonografia Mamaria Bilateral" at bounding box center [106, 195] width 171 height 10
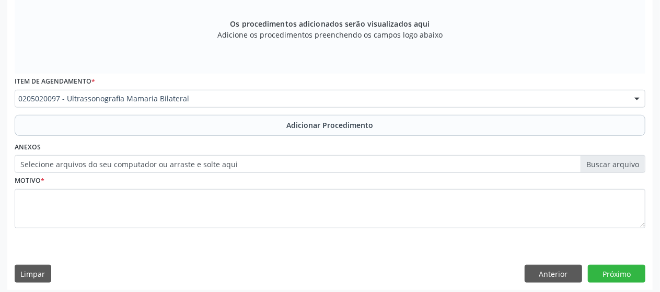
scroll to position [334, 0]
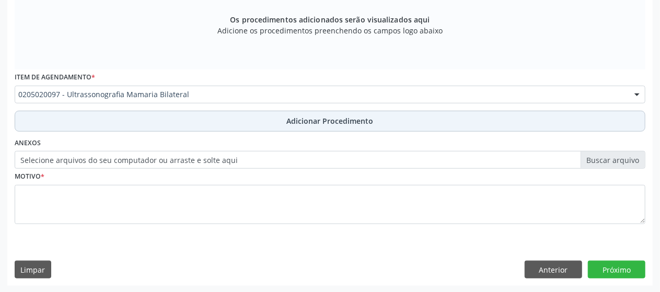
click at [355, 120] on span "Adicionar Procedimento" at bounding box center [330, 120] width 87 height 11
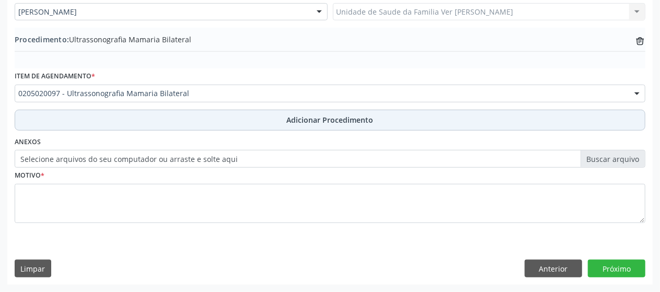
scroll to position [294, 0]
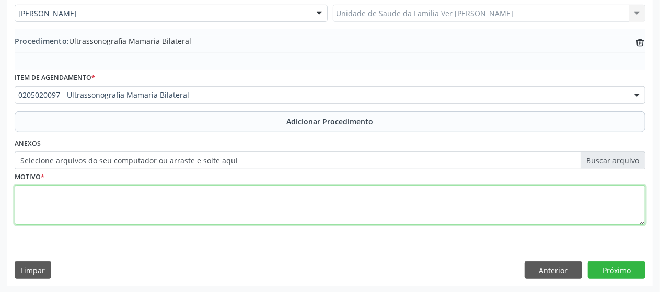
click at [219, 196] on textarea at bounding box center [330, 205] width 630 height 40
type textarea "a"
type textarea "mamografia"
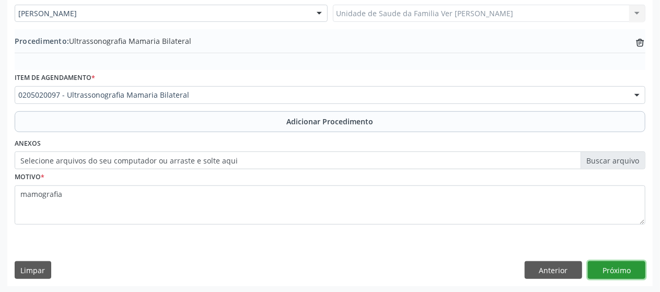
click at [637, 273] on button "Próximo" at bounding box center [616, 270] width 57 height 18
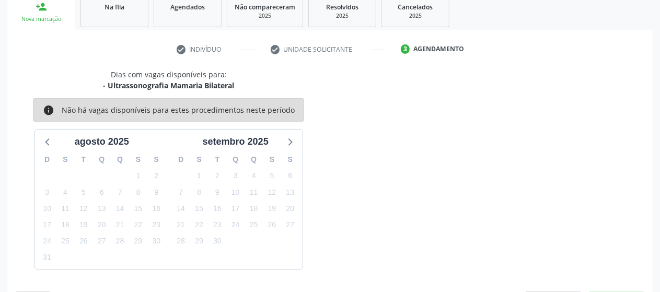
scroll to position [207, 0]
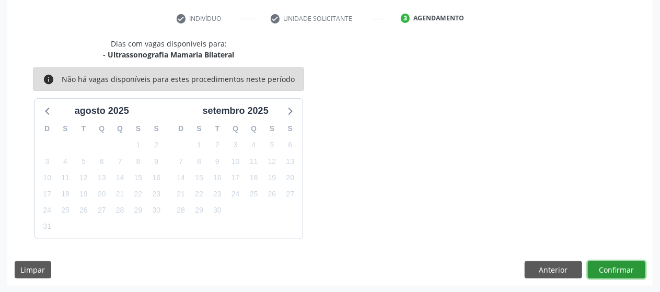
click at [637, 273] on button "Confirmar" at bounding box center [616, 270] width 57 height 18
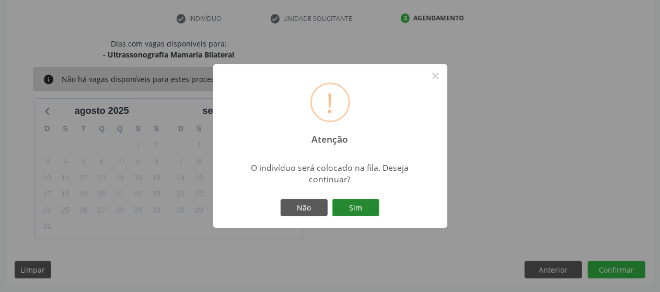
click at [365, 215] on button "Sim" at bounding box center [355, 208] width 47 height 18
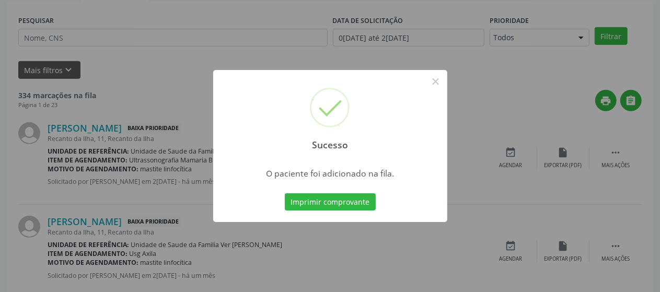
scroll to position [67, 0]
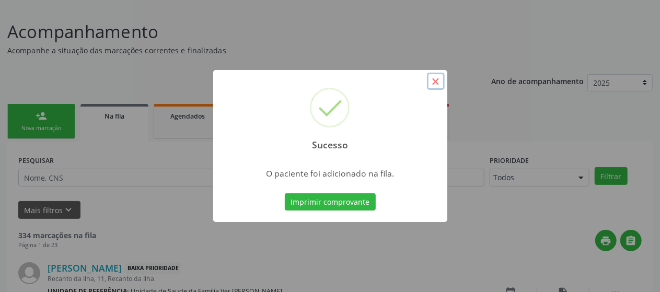
click at [437, 83] on button "×" at bounding box center [436, 82] width 18 height 18
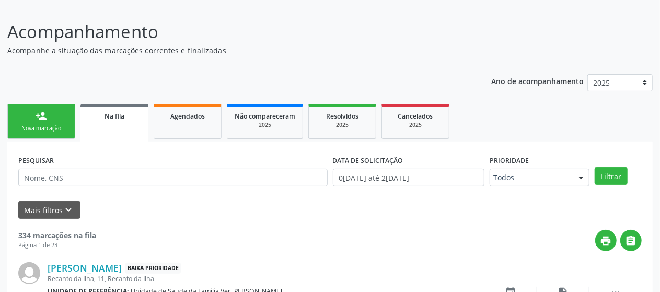
click at [67, 120] on link "person_add Nova marcação" at bounding box center [41, 121] width 68 height 35
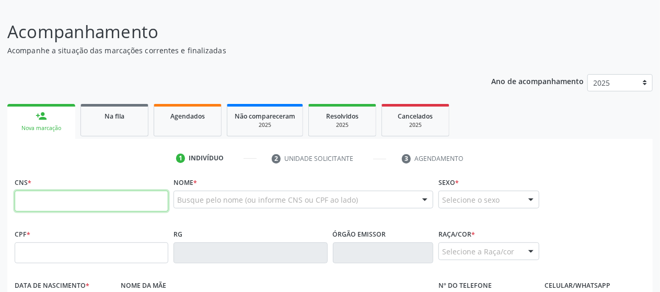
click at [64, 191] on input "text" at bounding box center [92, 201] width 154 height 21
paste input "705 6084 8800 4710"
type input "705 6084 8800 4710"
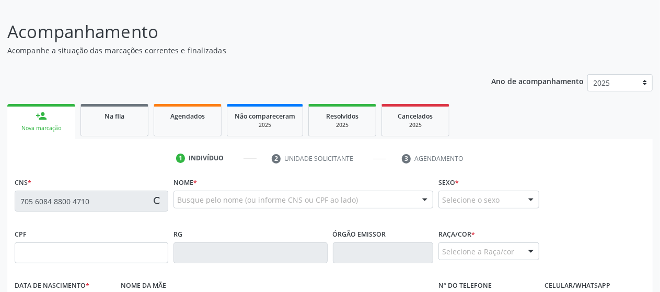
type input "059.662.514-60"
type input "0[DATE]"
type input "[PERSON_NAME] da Conceição"
type input "[PHONE_NUMBER]"
type input "06"
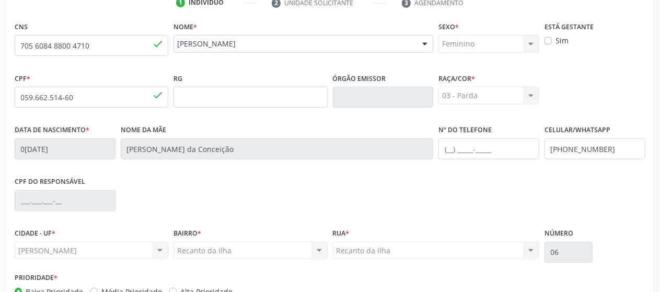
scroll to position [288, 0]
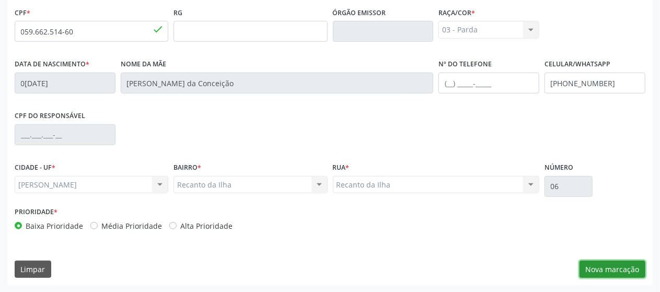
click at [601, 261] on button "Nova marcação" at bounding box center [612, 270] width 66 height 18
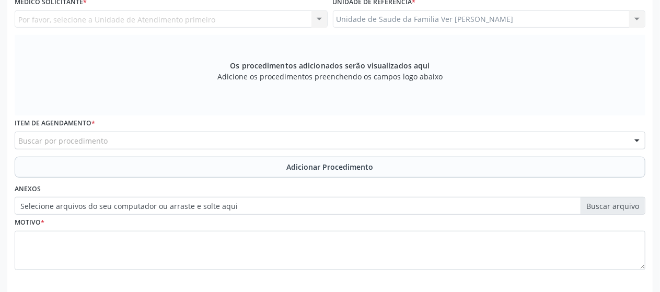
scroll to position [209, 0]
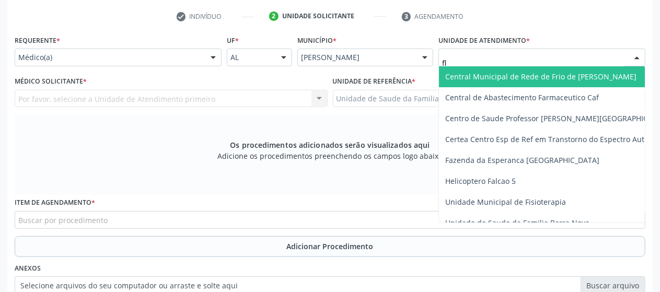
type input "fla"
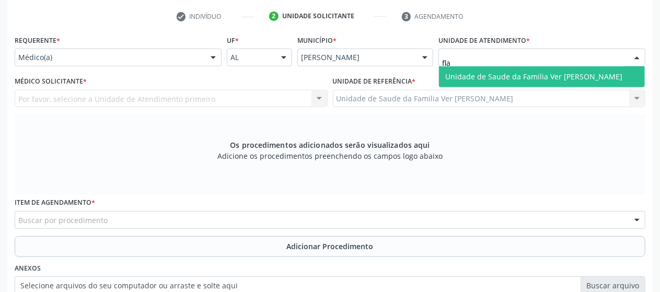
click at [462, 81] on span "Unidade de Saude da Familia Ver [PERSON_NAME]" at bounding box center [542, 76] width 206 height 21
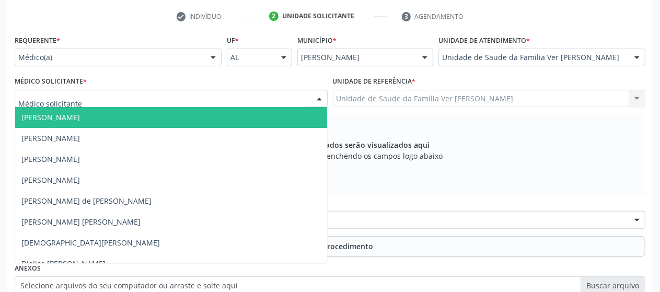
click at [234, 91] on div at bounding box center [171, 99] width 313 height 18
type input "f"
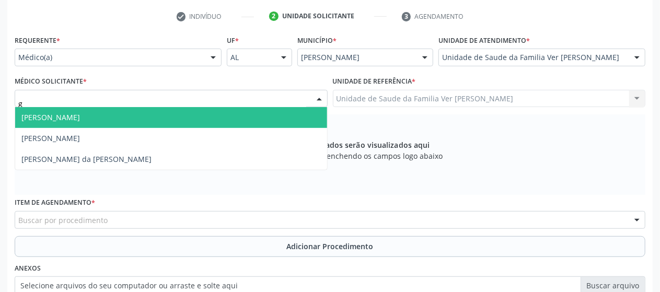
type input "gu"
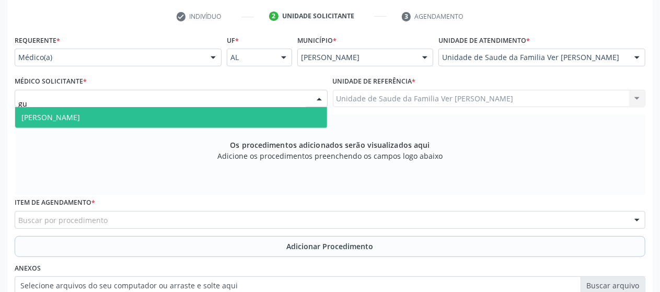
click at [200, 125] on span "[PERSON_NAME]" at bounding box center [171, 117] width 312 height 21
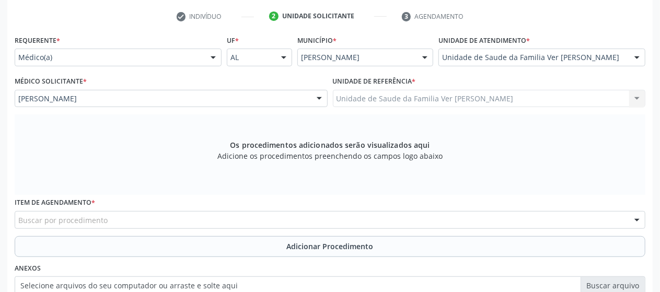
click at [165, 221] on div "Buscar por procedimento" at bounding box center [330, 220] width 630 height 18
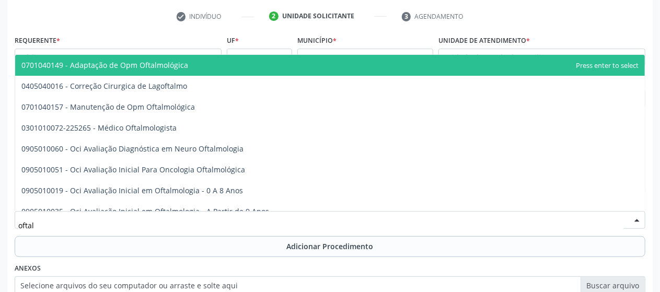
type input "oftalm"
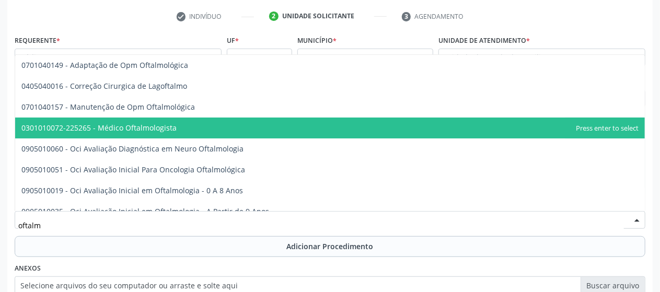
click at [167, 127] on span "0301010072-225265 - Médico Oftalmologista" at bounding box center [98, 128] width 155 height 10
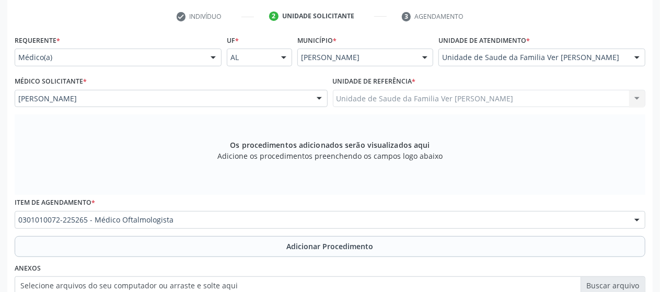
click at [167, 127] on div "Os procedimentos adicionados serão visualizados aqui Adicione os procedimentos …" at bounding box center [330, 154] width 630 height 80
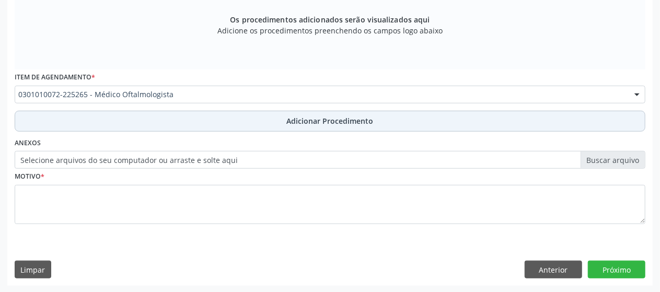
click at [301, 124] on span "Adicionar Procedimento" at bounding box center [330, 120] width 87 height 11
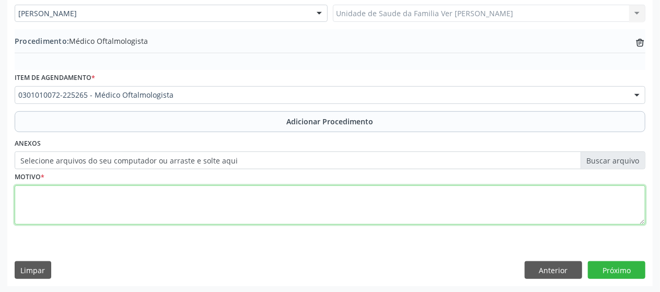
click at [210, 201] on textarea at bounding box center [330, 205] width 630 height 40
type textarea "visao turva"
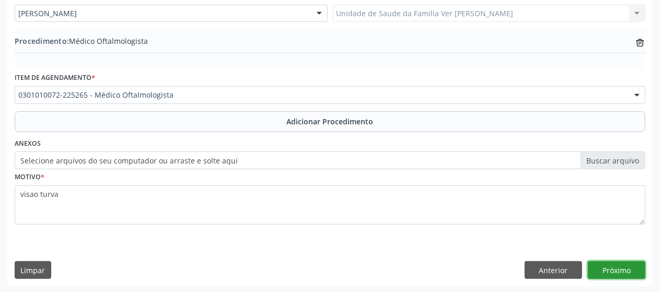
click at [608, 269] on button "Próximo" at bounding box center [616, 270] width 57 height 18
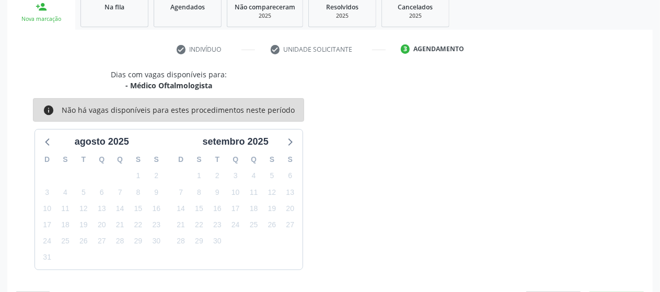
scroll to position [207, 0]
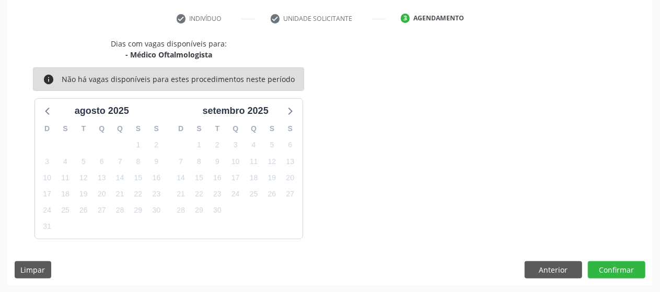
click at [621, 259] on div "Dias com vagas disponíveis para: - Médico Oftalmologista info Não há vagas disp…" at bounding box center [329, 162] width 645 height 248
click at [621, 263] on button "Confirmar" at bounding box center [616, 270] width 57 height 18
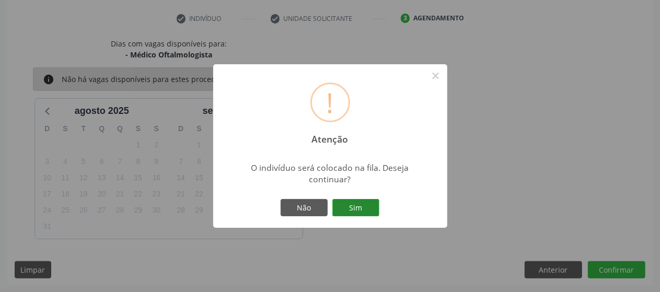
click at [370, 206] on button "Sim" at bounding box center [355, 208] width 47 height 18
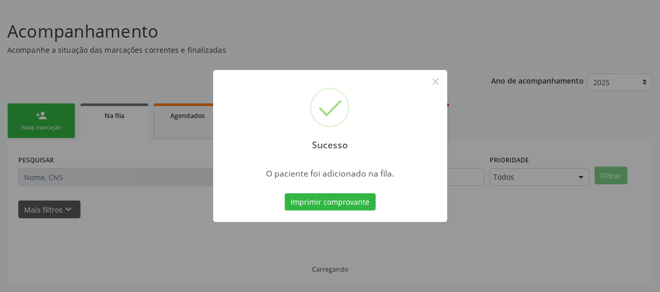
scroll to position [67, 0]
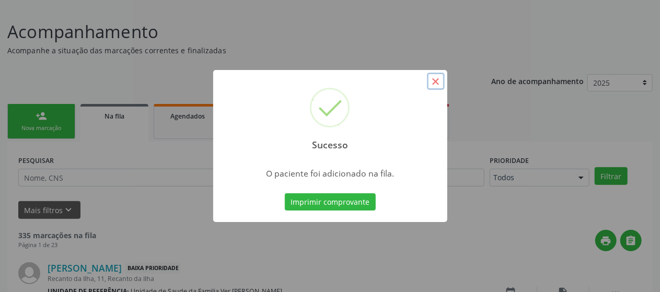
click at [437, 78] on button "×" at bounding box center [436, 82] width 18 height 18
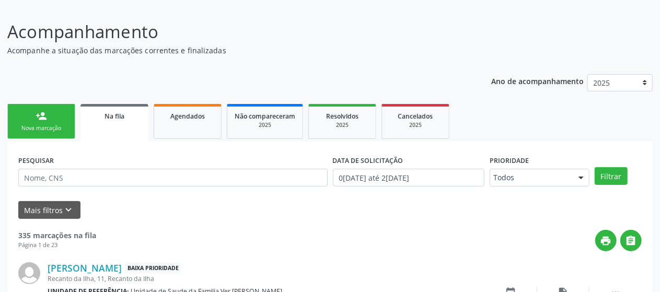
click at [57, 113] on link "person_add Nova marcação" at bounding box center [41, 121] width 68 height 35
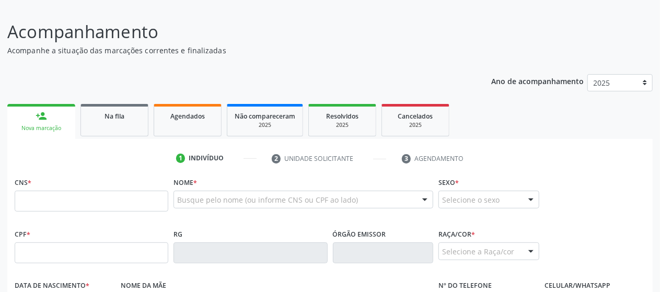
click at [50, 214] on fieldset "CNS *" at bounding box center [92, 196] width 154 height 44
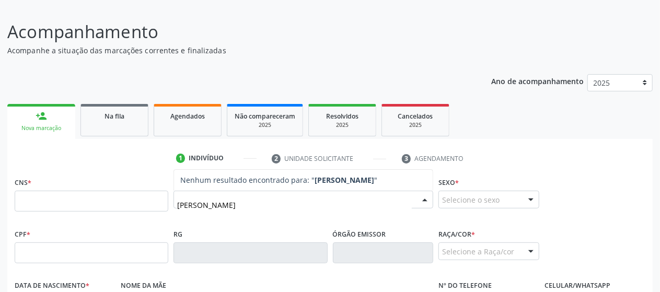
click at [188, 204] on input "[PERSON_NAME]" at bounding box center [294, 204] width 235 height 21
click at [182, 204] on input "[PERSON_NAME]" at bounding box center [294, 204] width 235 height 21
click at [211, 203] on input "[PERSON_NAME]" at bounding box center [294, 204] width 235 height 21
click at [254, 203] on input "[PERSON_NAME]" at bounding box center [294, 204] width 235 height 21
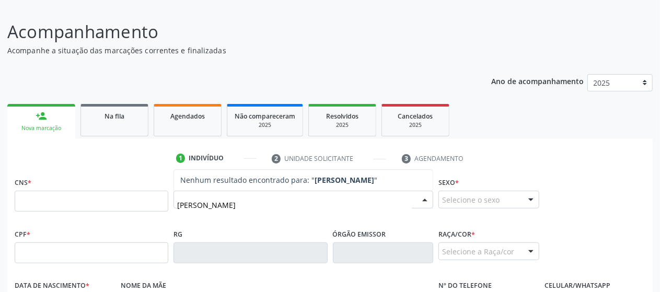
click at [258, 205] on input "[PERSON_NAME]" at bounding box center [294, 204] width 235 height 21
click at [278, 204] on input "[PERSON_NAME]" at bounding box center [294, 204] width 235 height 21
click at [332, 198] on input "[PERSON_NAME]" at bounding box center [294, 204] width 235 height 21
click at [287, 206] on input "[PERSON_NAME]" at bounding box center [294, 204] width 235 height 21
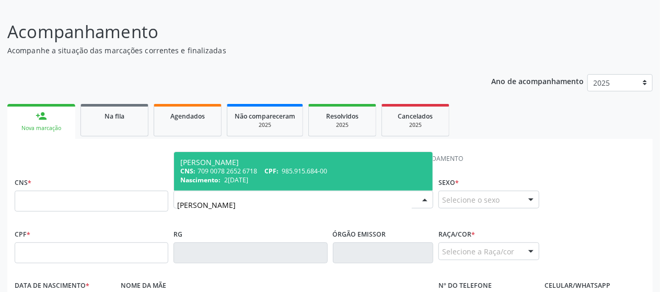
click at [314, 211] on input "[PERSON_NAME]" at bounding box center [294, 204] width 235 height 21
type input "M"
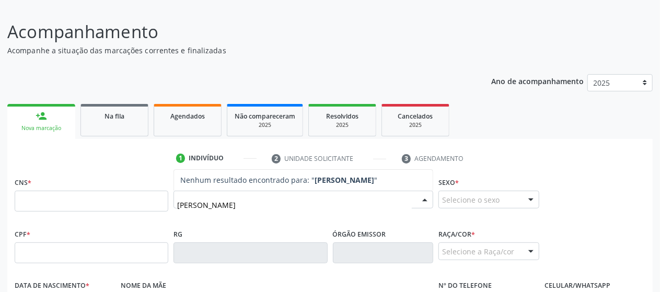
type input "[PERSON_NAME]"
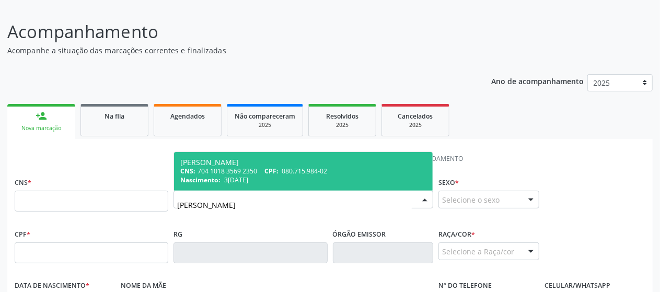
click at [327, 178] on div "Nascimento: [DATE]" at bounding box center [303, 180] width 246 height 9
type input "704 1018 3569 2350"
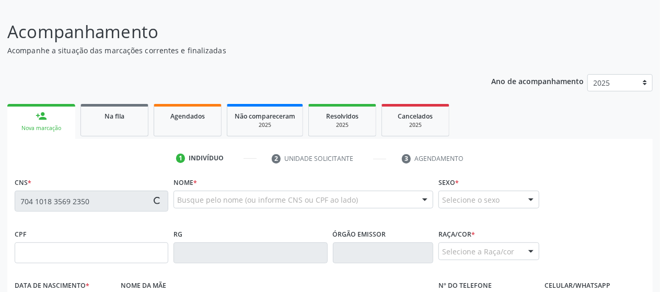
type input "080.715.984-02"
type input "3[DATE]"
type input "[PERSON_NAME]"
type input "[PHONE_NUMBER]"
type input "15"
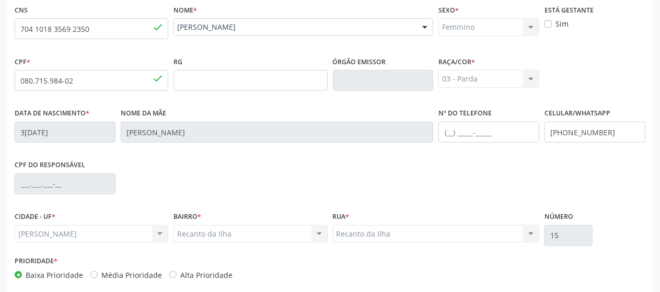
scroll to position [288, 0]
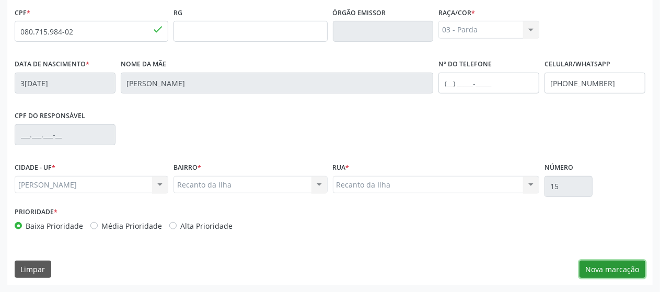
click at [600, 265] on button "Nova marcação" at bounding box center [612, 270] width 66 height 18
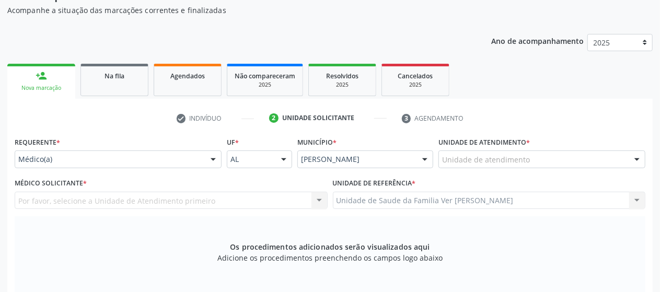
scroll to position [102, 0]
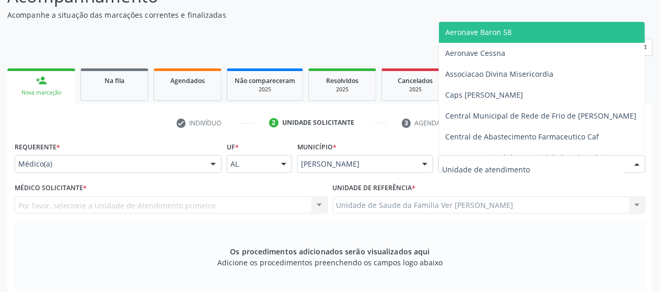
click at [474, 170] on div at bounding box center [541, 164] width 207 height 18
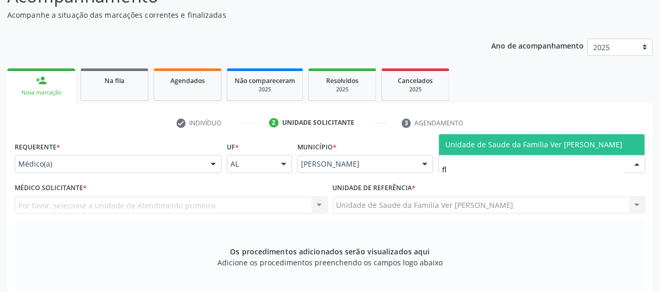
type input "fla"
click at [477, 139] on span "Unidade de Saude da Familia Ver [PERSON_NAME]" at bounding box center [533, 144] width 177 height 10
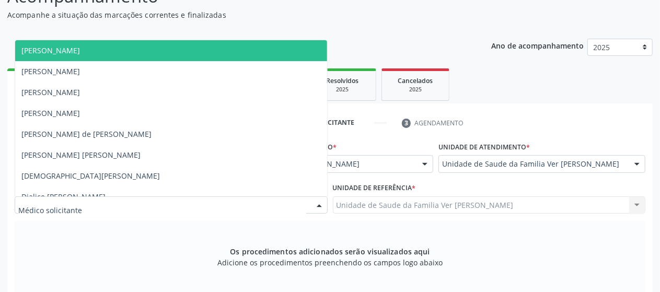
click at [134, 213] on div at bounding box center [171, 205] width 313 height 18
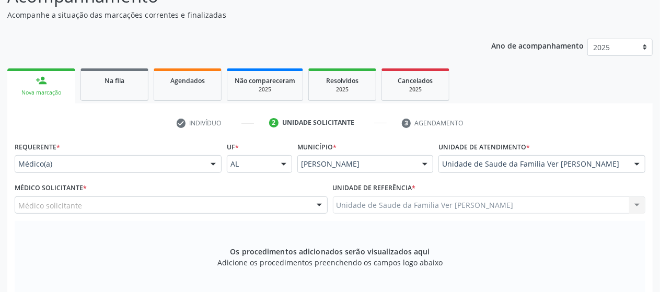
click at [118, 226] on div "Os procedimentos adicionados serão visualizados aqui Adicione os procedimentos …" at bounding box center [330, 261] width 630 height 80
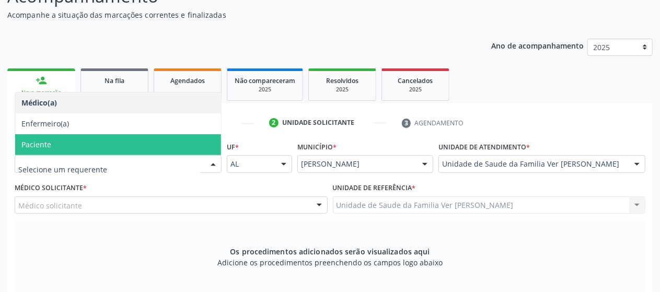
click at [131, 144] on span "Paciente" at bounding box center [118, 144] width 206 height 21
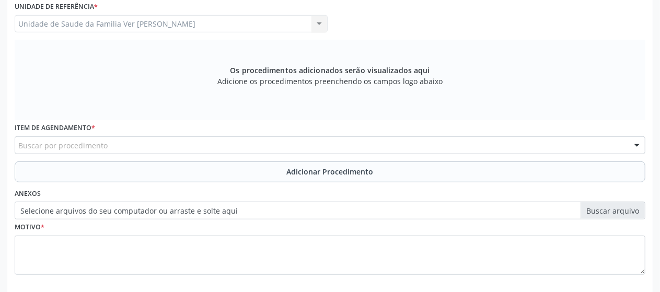
scroll to position [284, 0]
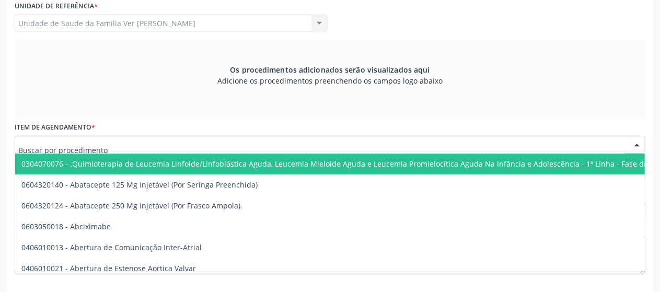
click at [114, 144] on div at bounding box center [330, 145] width 630 height 18
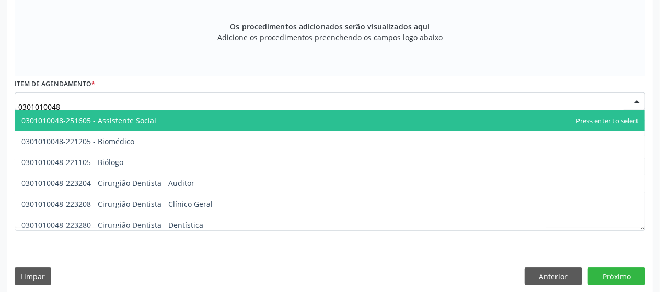
scroll to position [334, 0]
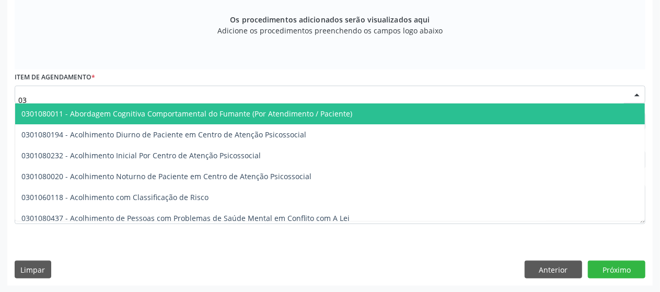
type input "0"
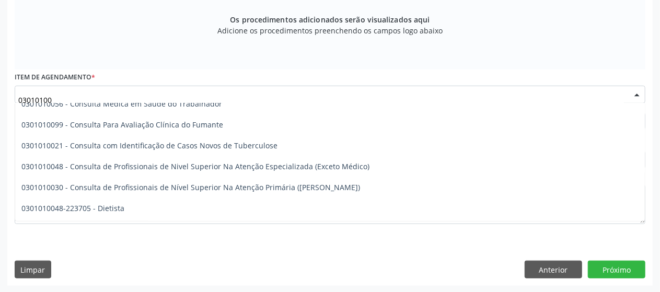
scroll to position [597, 0]
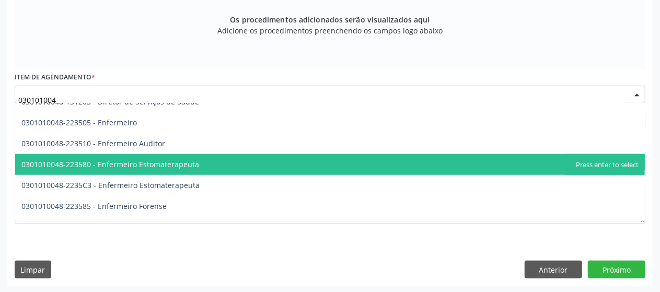
type input "0301010048"
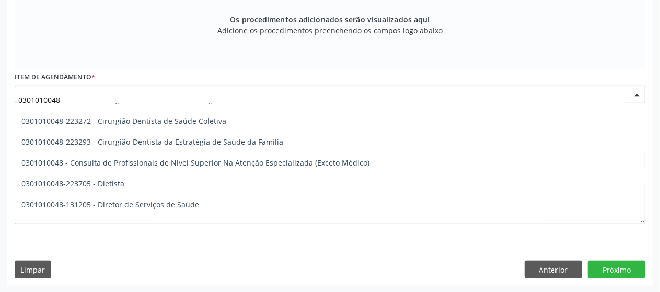
scroll to position [501, 0]
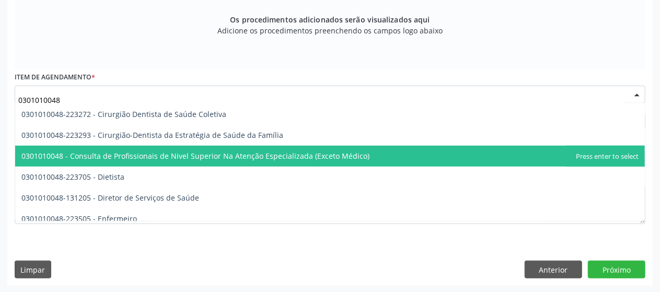
click at [125, 162] on span "0301010048 - Consulta de Profissionais de Nivel Superior Na Atenção Especializa…" at bounding box center [329, 156] width 629 height 21
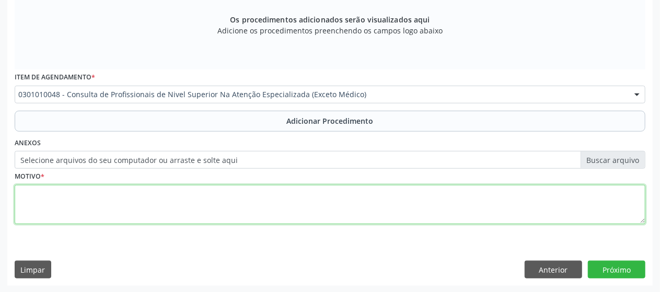
click at [335, 204] on textarea at bounding box center [330, 205] width 630 height 40
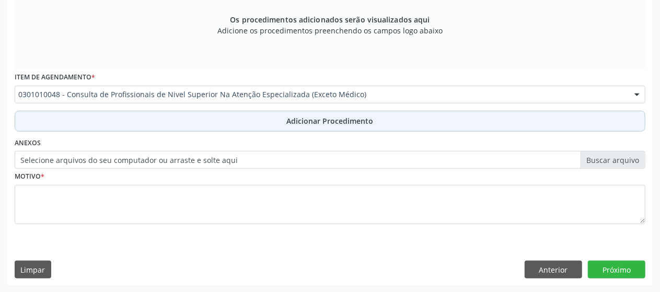
click at [357, 117] on span "Adicionar Procedimento" at bounding box center [330, 120] width 87 height 11
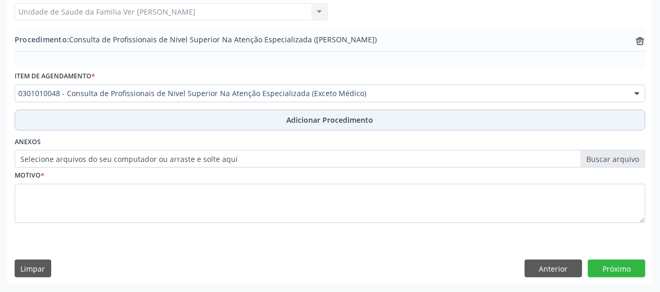
scroll to position [294, 0]
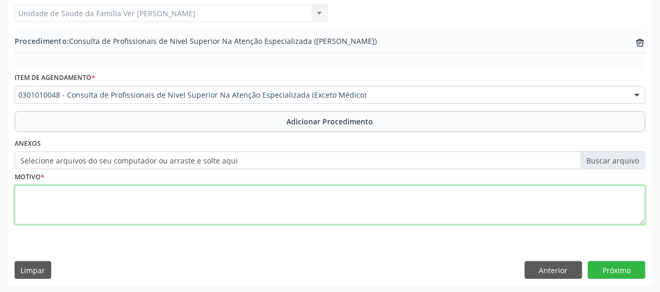
click at [249, 201] on textarea at bounding box center [330, 205] width 630 height 40
click at [50, 190] on textarea "CEO- ao buco-maxicilo facial just. rx" at bounding box center [330, 205] width 630 height 40
click at [185, 191] on textarea "CEO- cirurgia buco-maxicilo facial just. rx" at bounding box center [330, 205] width 630 height 40
click at [193, 195] on textarea "CEO- cirurgia buco-maxicilo facial just. rx + exodonia 28 e 48" at bounding box center [330, 205] width 630 height 40
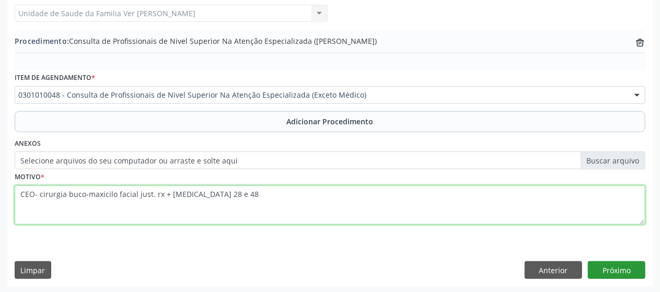
type textarea "CEO- cirurgia buco-maxicilo facial just. rx + [MEDICAL_DATA] 28 e 48"
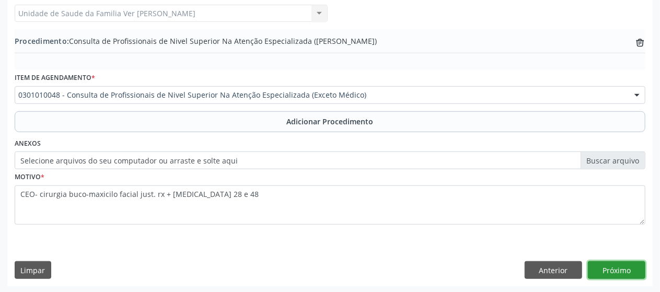
click at [612, 263] on button "Próximo" at bounding box center [616, 270] width 57 height 18
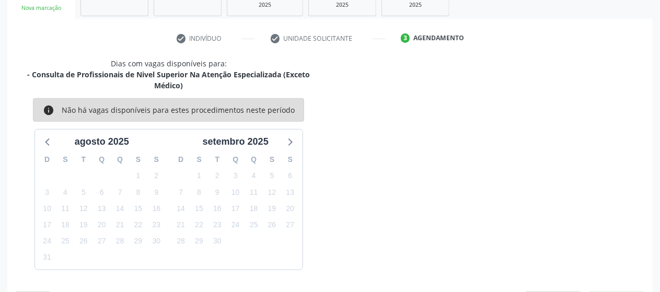
scroll to position [217, 0]
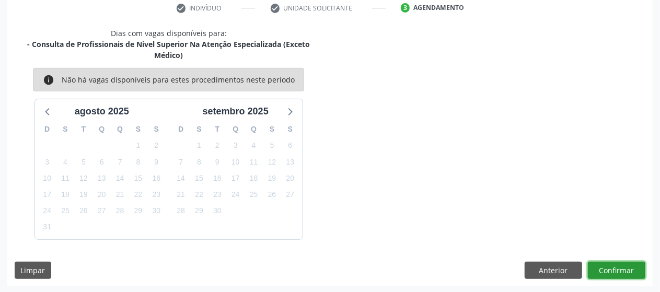
click at [620, 271] on button "Confirmar" at bounding box center [616, 271] width 57 height 18
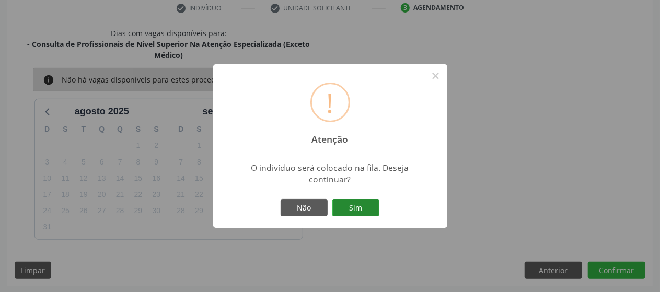
click at [367, 200] on button "Sim" at bounding box center [355, 208] width 47 height 18
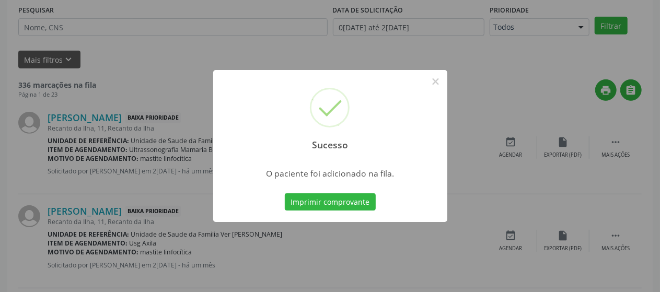
scroll to position [67, 0]
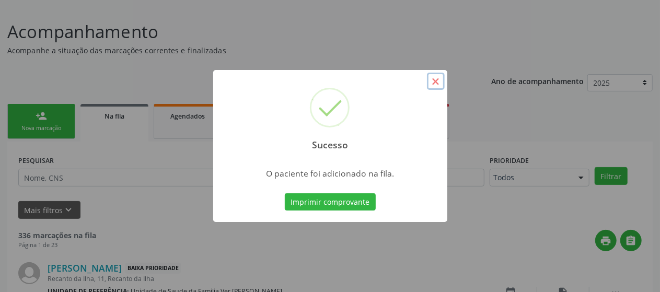
click at [434, 83] on button "×" at bounding box center [436, 82] width 18 height 18
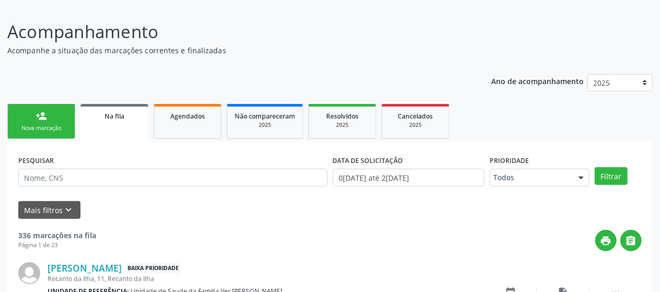
click at [40, 123] on link "person_add Nova marcação" at bounding box center [41, 121] width 68 height 35
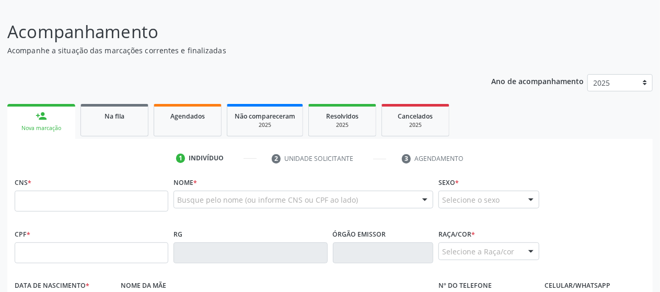
click at [40, 123] on link "person_add Nova marcação" at bounding box center [41, 121] width 68 height 35
